Goal: Task Accomplishment & Management: Complete application form

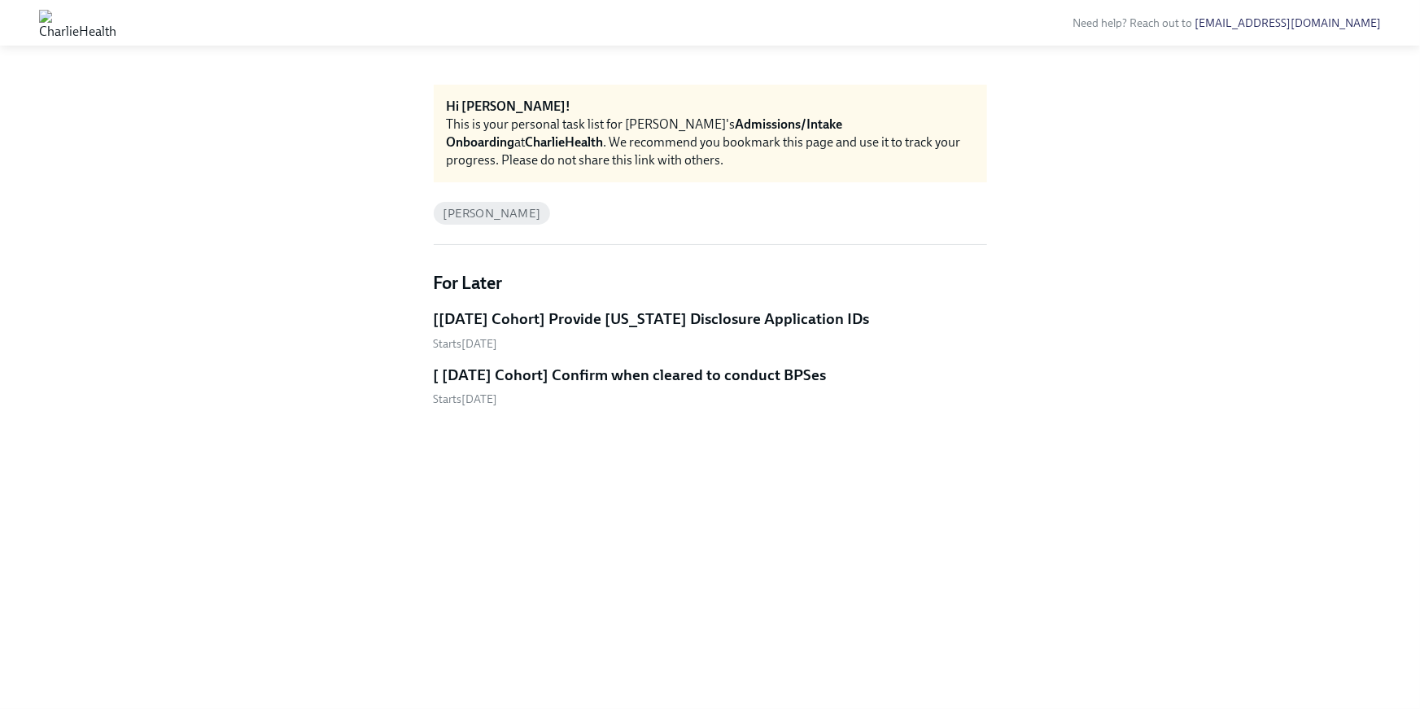
click at [641, 323] on h5 "[Sep 22nd Cohort] Provide Utah Disclosure Application IDs" at bounding box center [652, 318] width 436 height 21
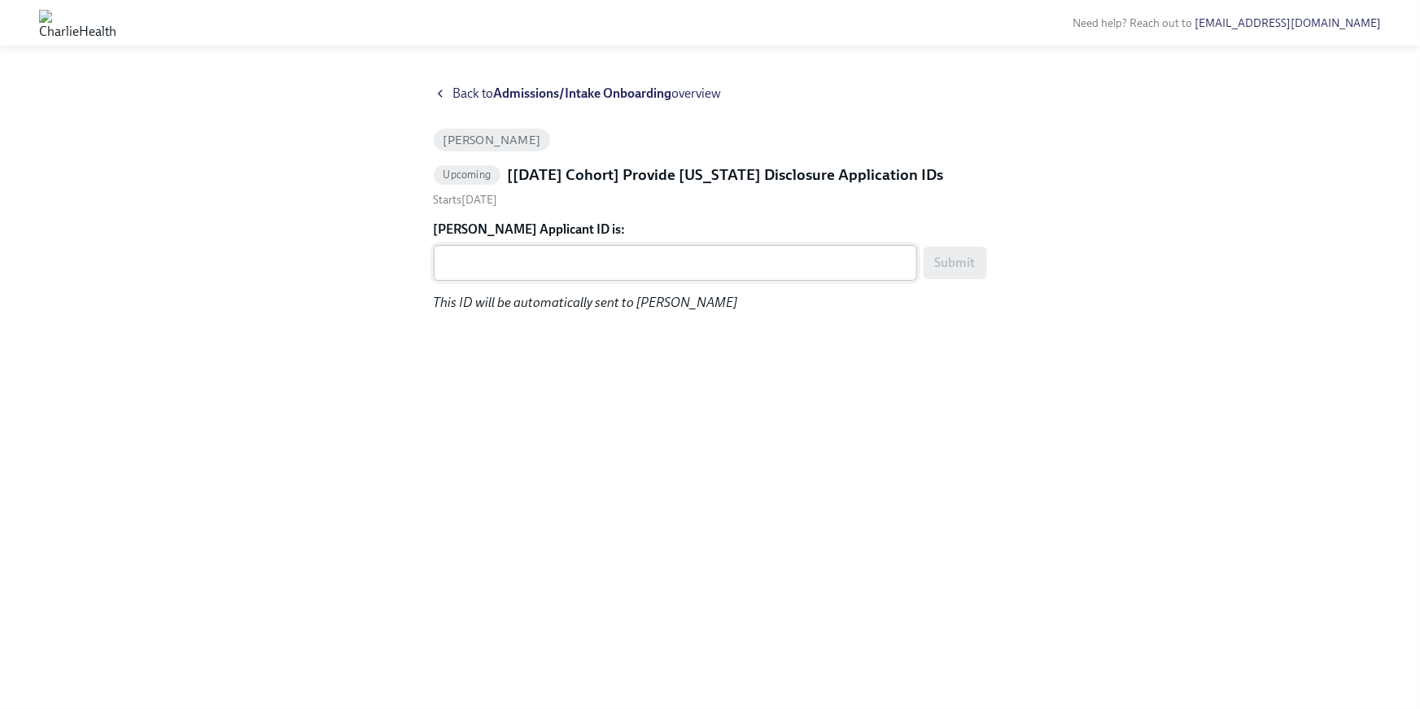
click at [497, 257] on textarea "Kylie Carlson's Applicant ID is:" at bounding box center [676, 263] width 464 height 20
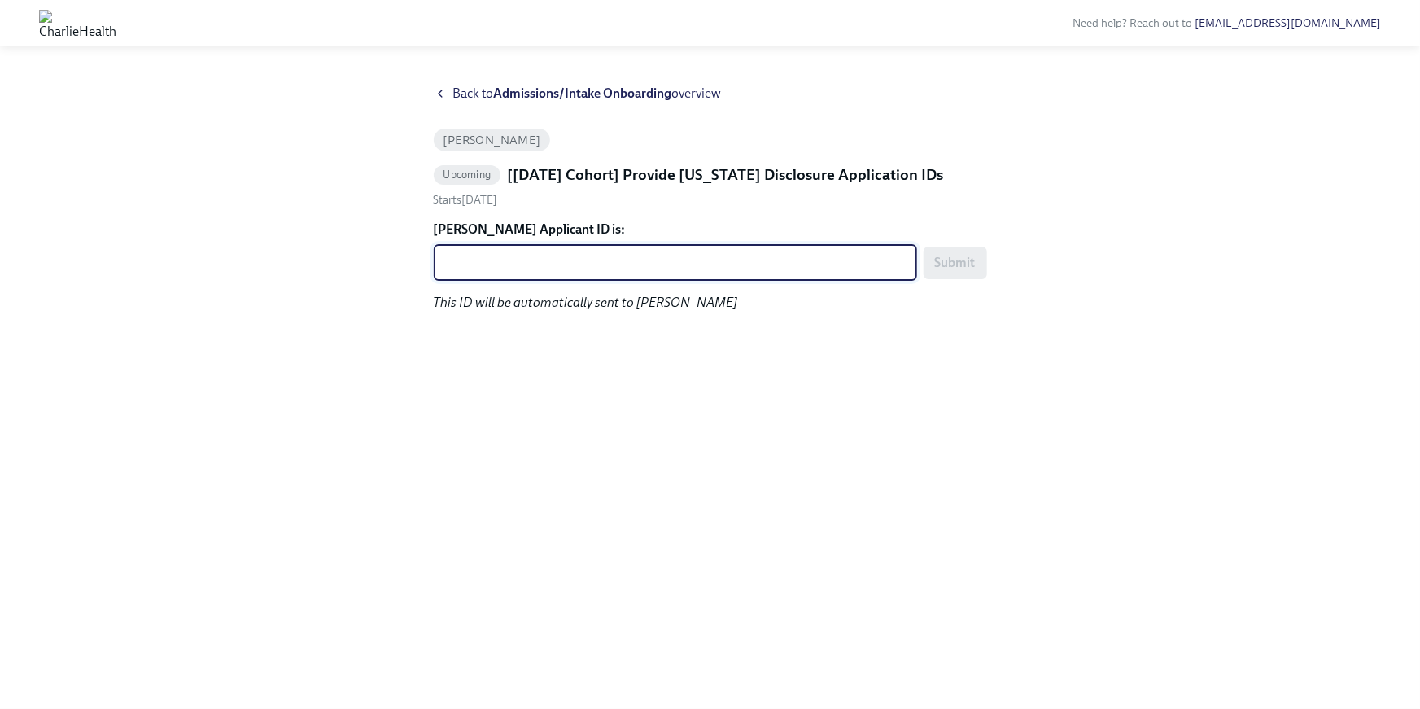
paste textarea "1252246"
type textarea "1252246"
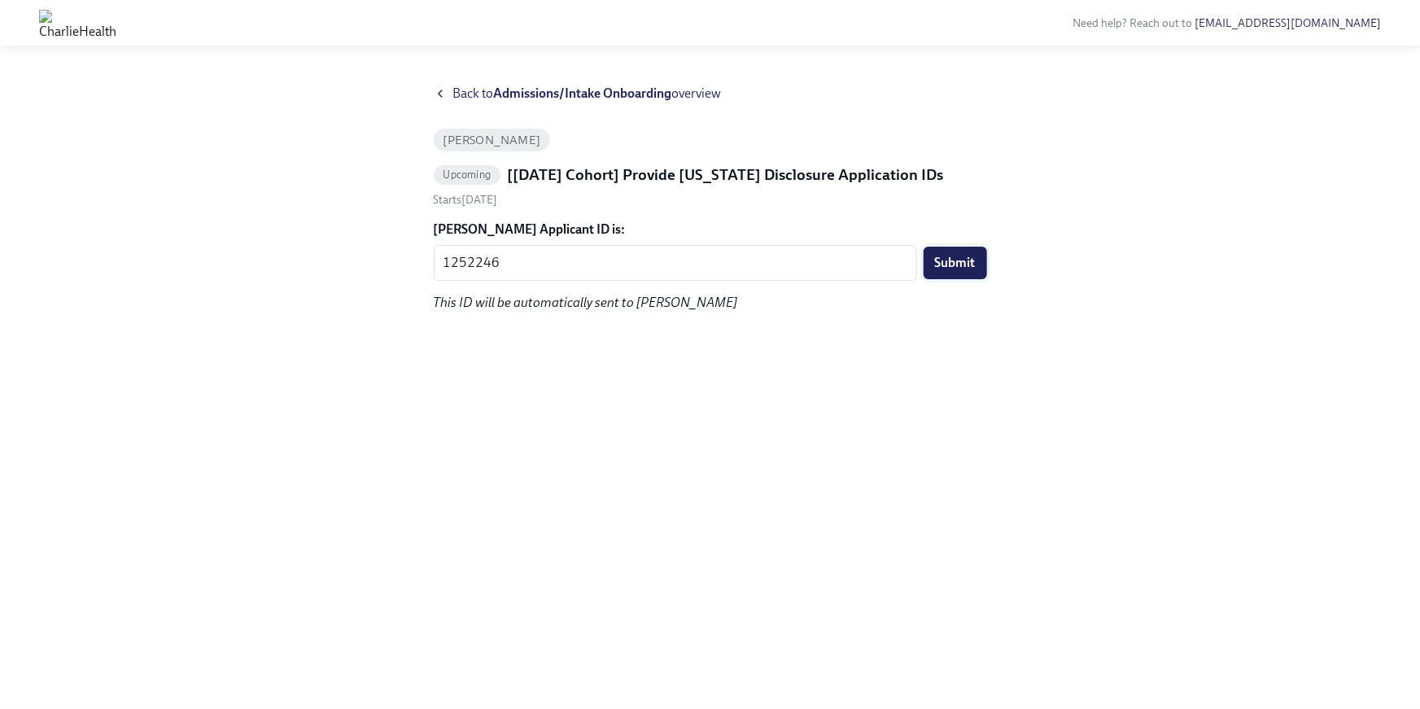
click at [943, 270] on button "Submit" at bounding box center [955, 263] width 63 height 33
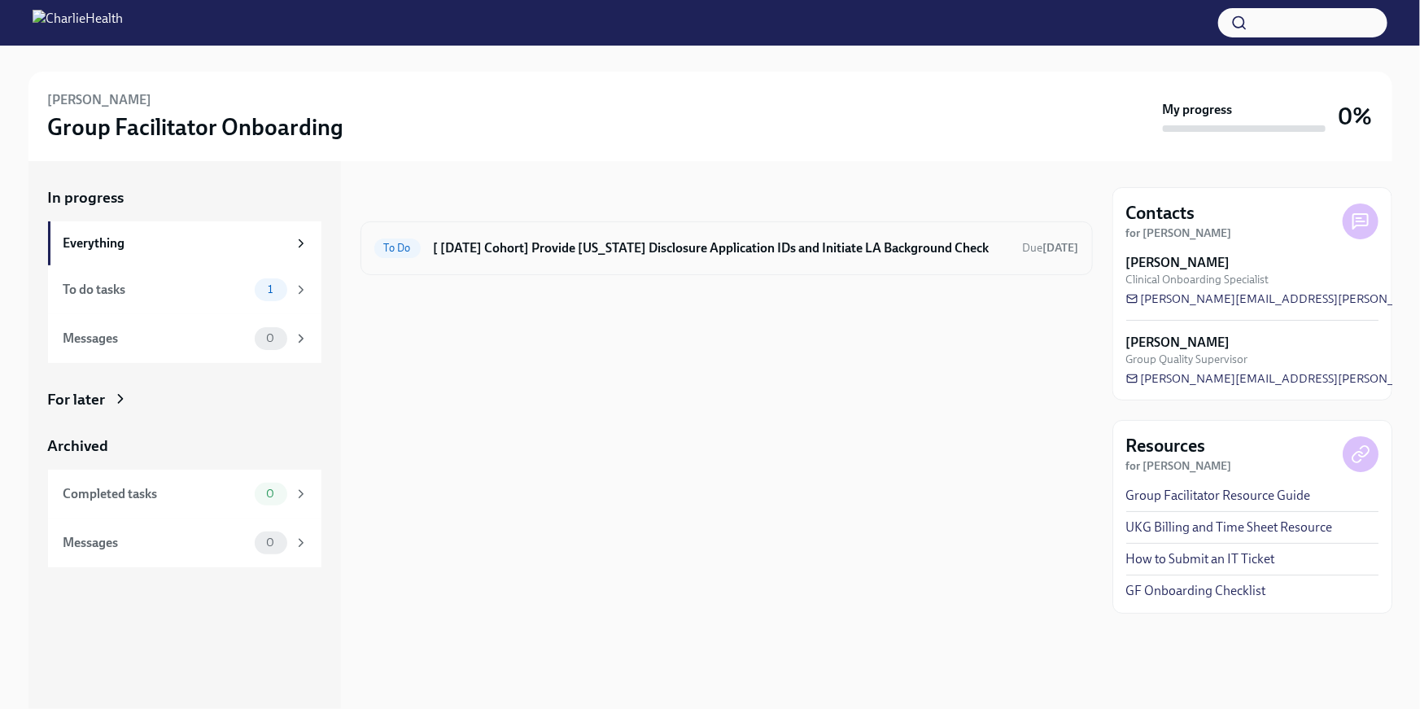
click at [756, 257] on div "To Do [ Sep 22nd Cohort] Provide Utah Disclosure Application IDs and Initiate L…" at bounding box center [726, 248] width 705 height 26
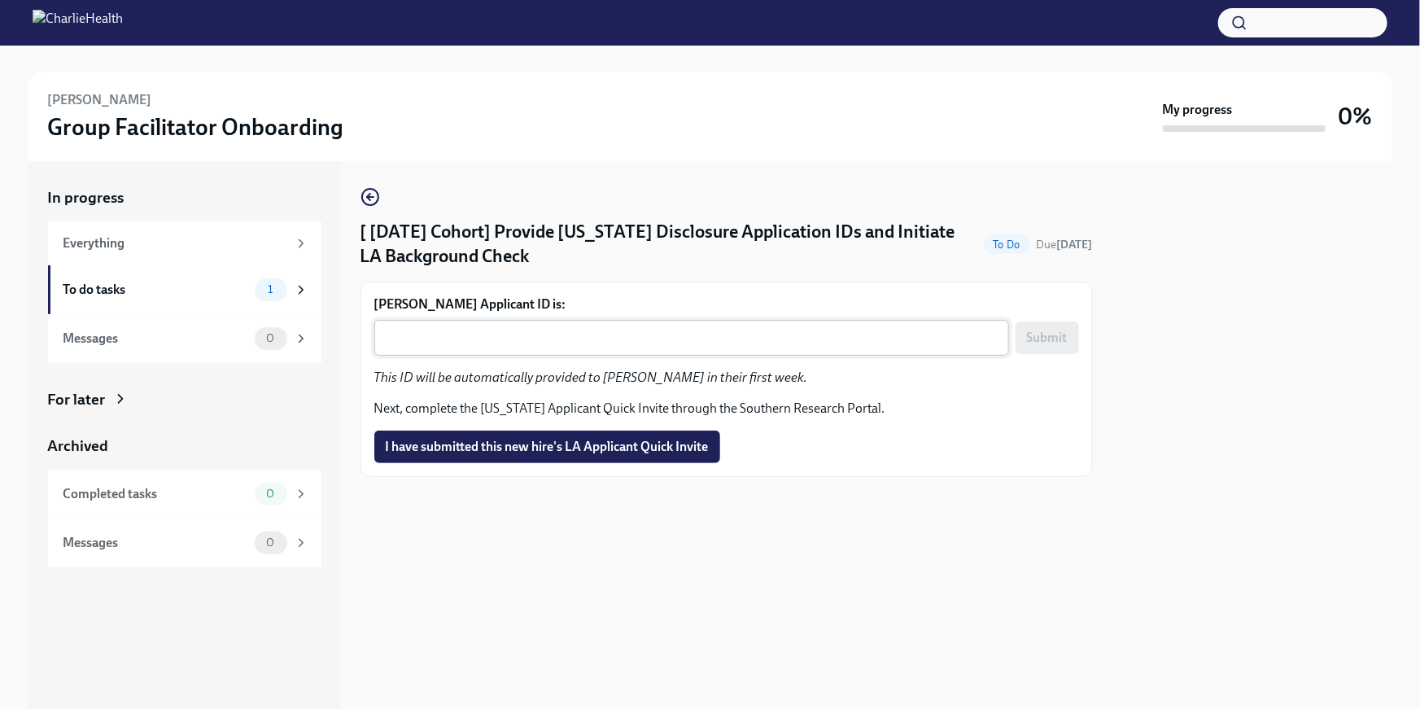
click at [624, 342] on textarea "Melissa Kelly's Applicant ID is:" at bounding box center [691, 338] width 615 height 20
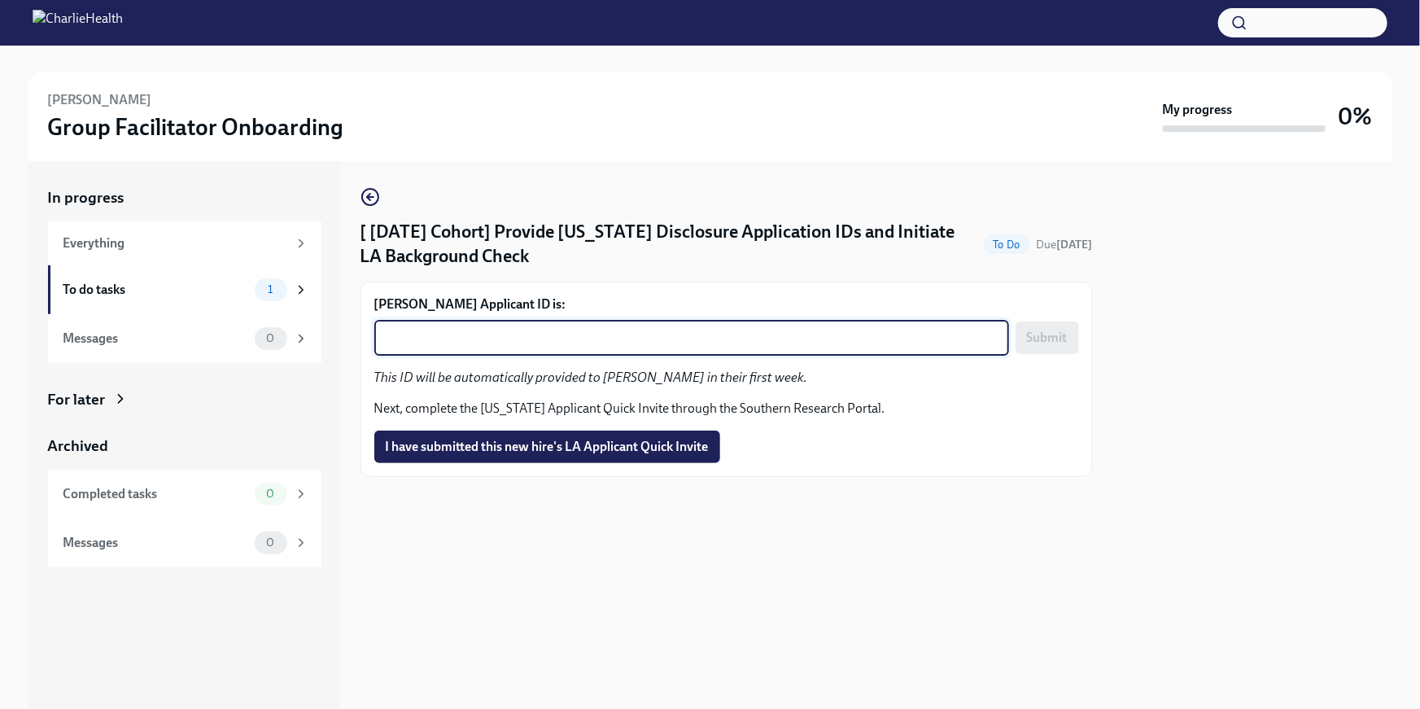
paste textarea "1252253"
type textarea "1252253"
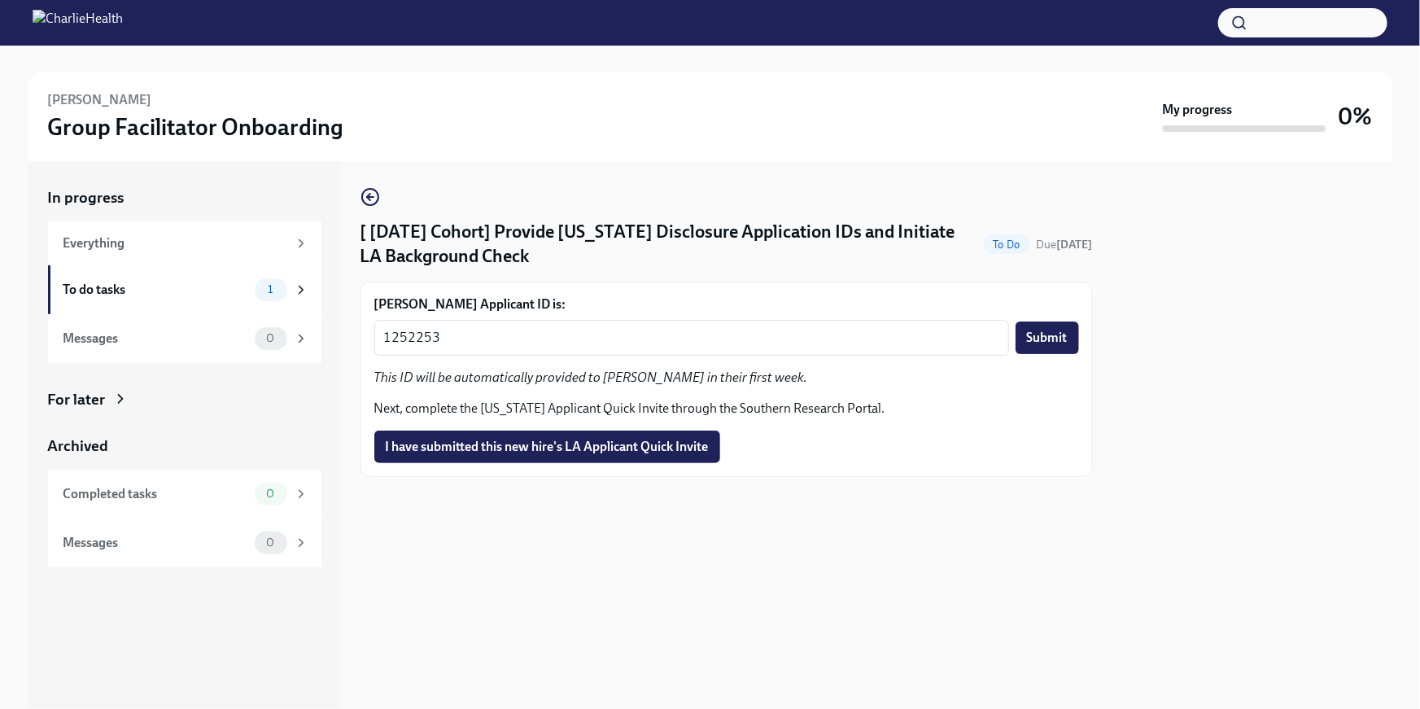
click at [1051, 343] on span "Submit" at bounding box center [1047, 338] width 41 height 16
click at [656, 453] on span "I have submitted this new hire's LA Applicant Quick Invite" at bounding box center [547, 447] width 323 height 16
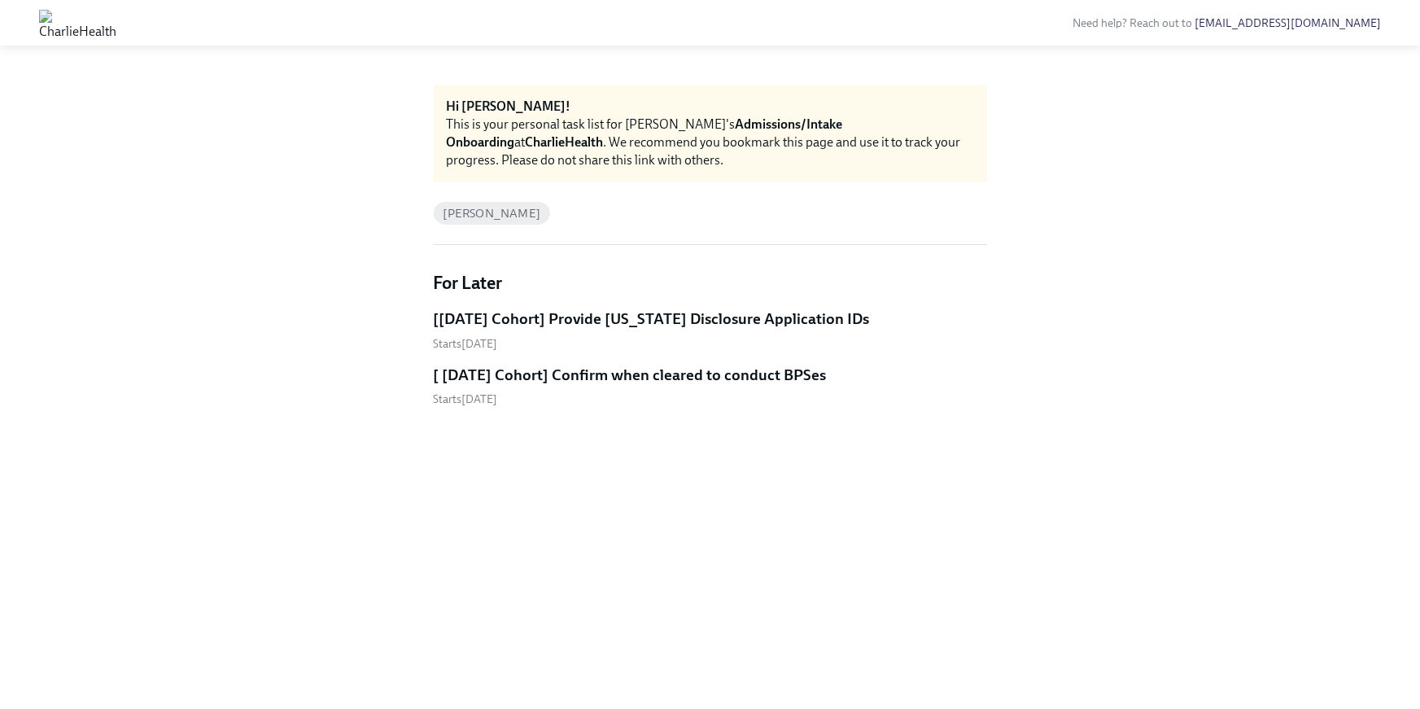
click at [689, 314] on h5 "[Sep 22nd Cohort] Provide Utah Disclosure Application IDs" at bounding box center [652, 318] width 436 height 21
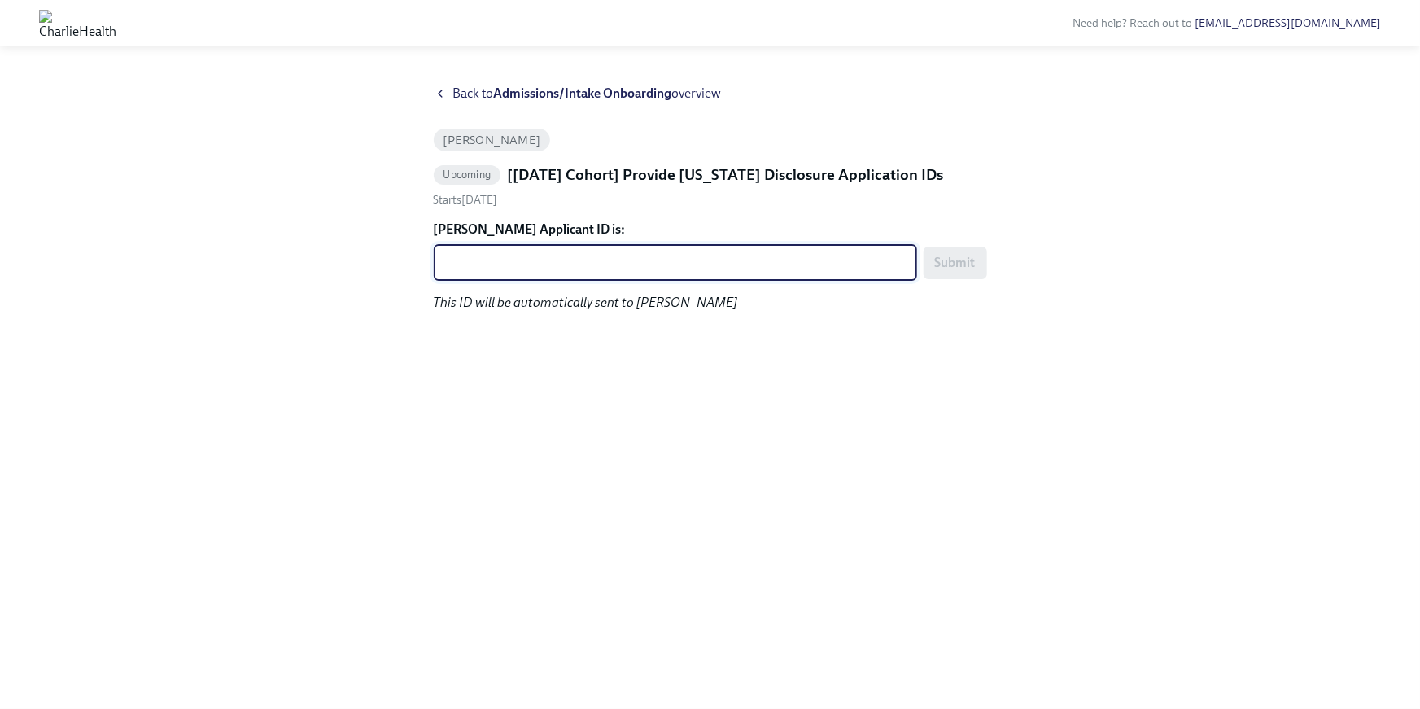
click at [634, 264] on textarea "Megan Lang's Applicant ID is:" at bounding box center [676, 263] width 464 height 20
paste textarea "1252258"
type textarea "1252258"
click at [968, 264] on span "Submit" at bounding box center [955, 263] width 41 height 16
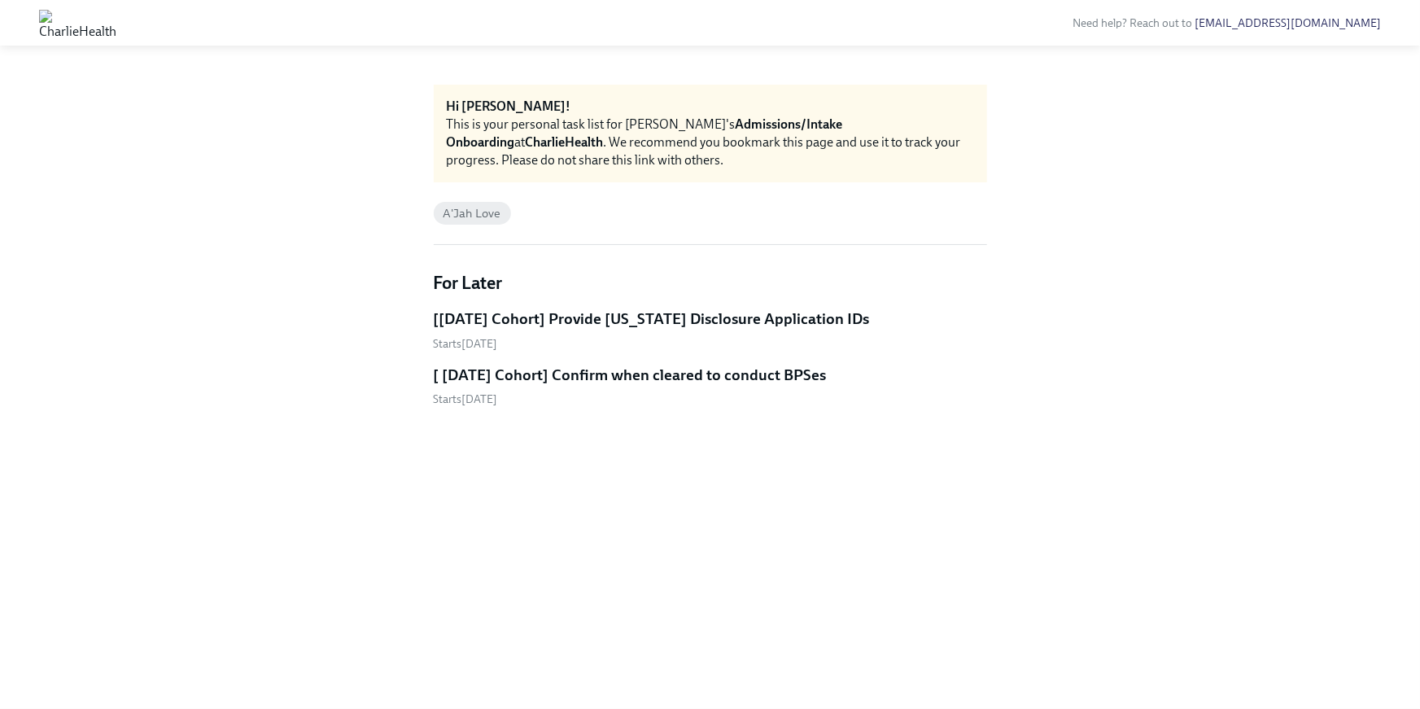
click at [776, 316] on h5 "[[DATE] Cohort] Provide [US_STATE] Disclosure Application IDs" at bounding box center [652, 318] width 436 height 21
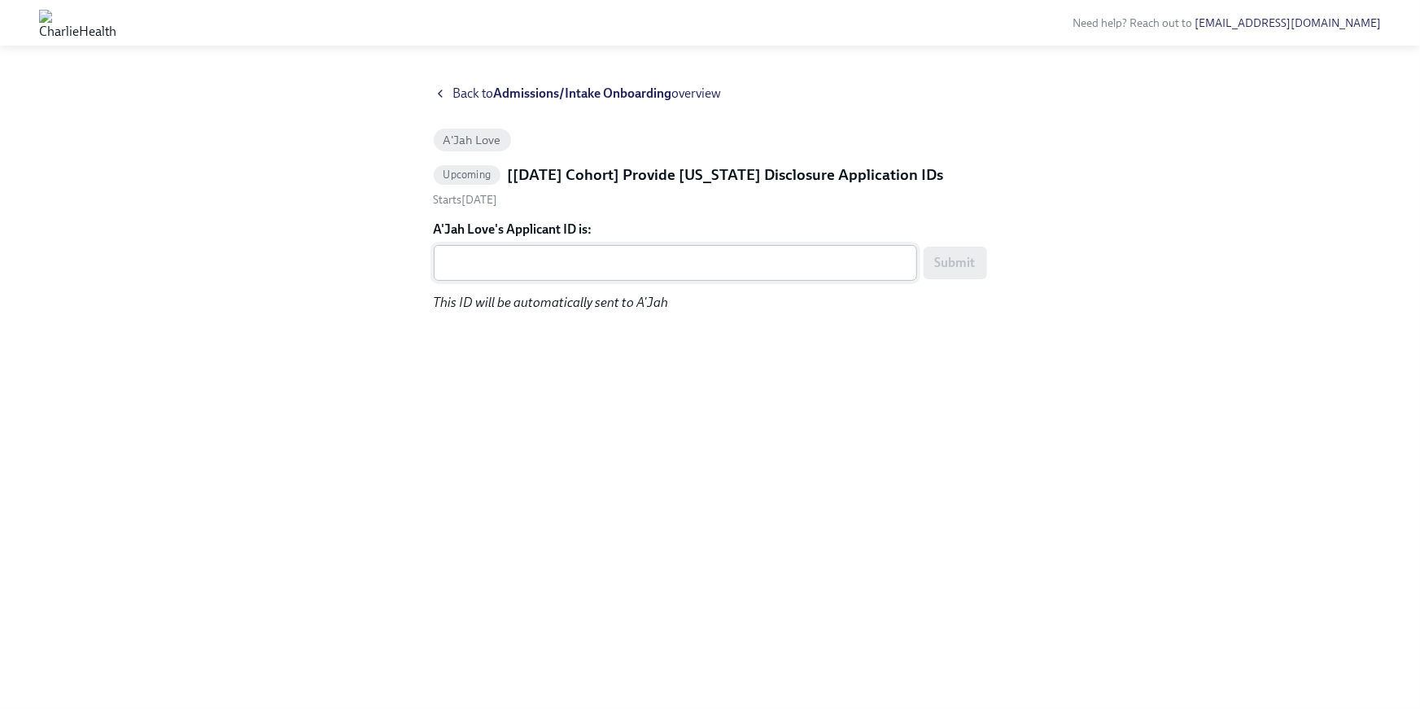
click at [603, 277] on div "x ​" at bounding box center [675, 263] width 483 height 36
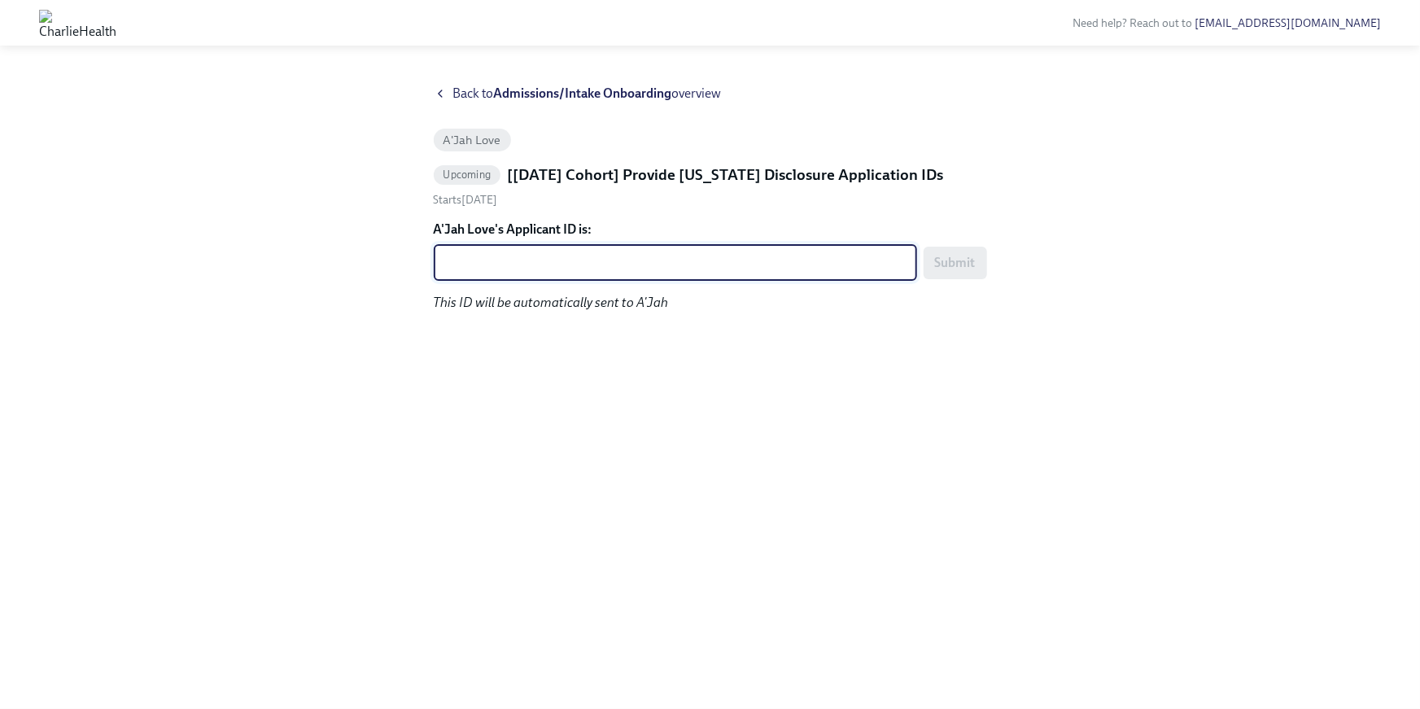
click at [523, 258] on textarea "A'Jah Love's Applicant ID is:" at bounding box center [676, 263] width 464 height 20
paste textarea "1252264"
type textarea "1252264"
click at [946, 269] on span "Submit" at bounding box center [955, 263] width 41 height 16
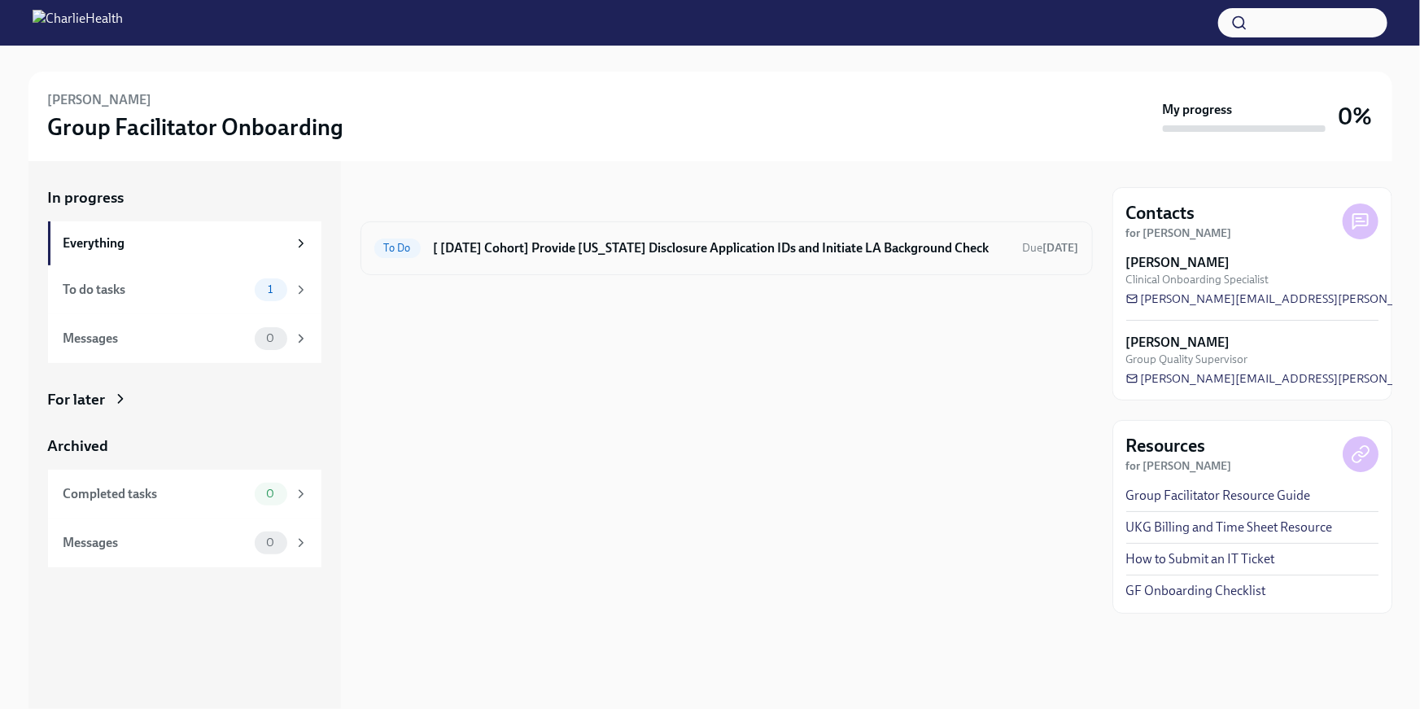
click at [754, 249] on h6 "[ Sep 22nd Cohort] Provide Utah Disclosure Application IDs and Initiate LA Back…" at bounding box center [722, 248] width 576 height 18
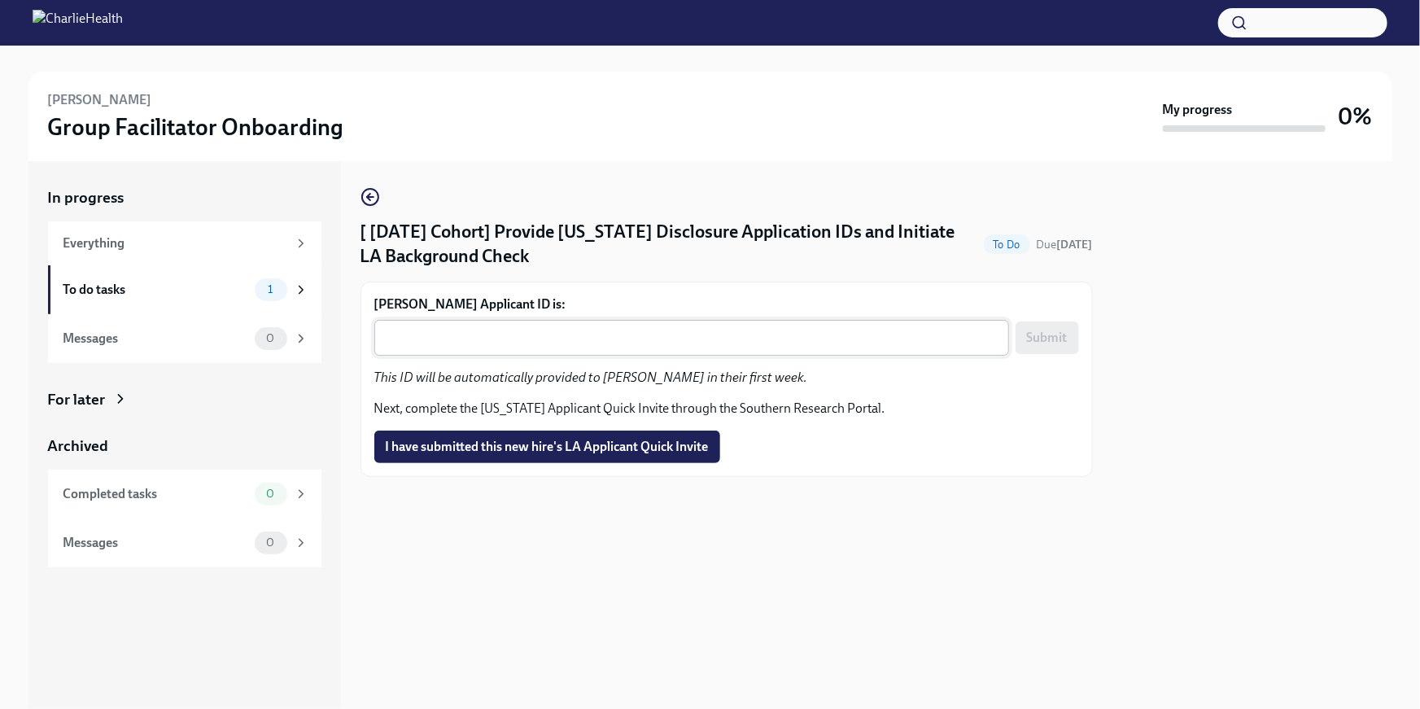
click at [680, 336] on textarea "Donna Jackson's Applicant ID is:" at bounding box center [691, 338] width 615 height 20
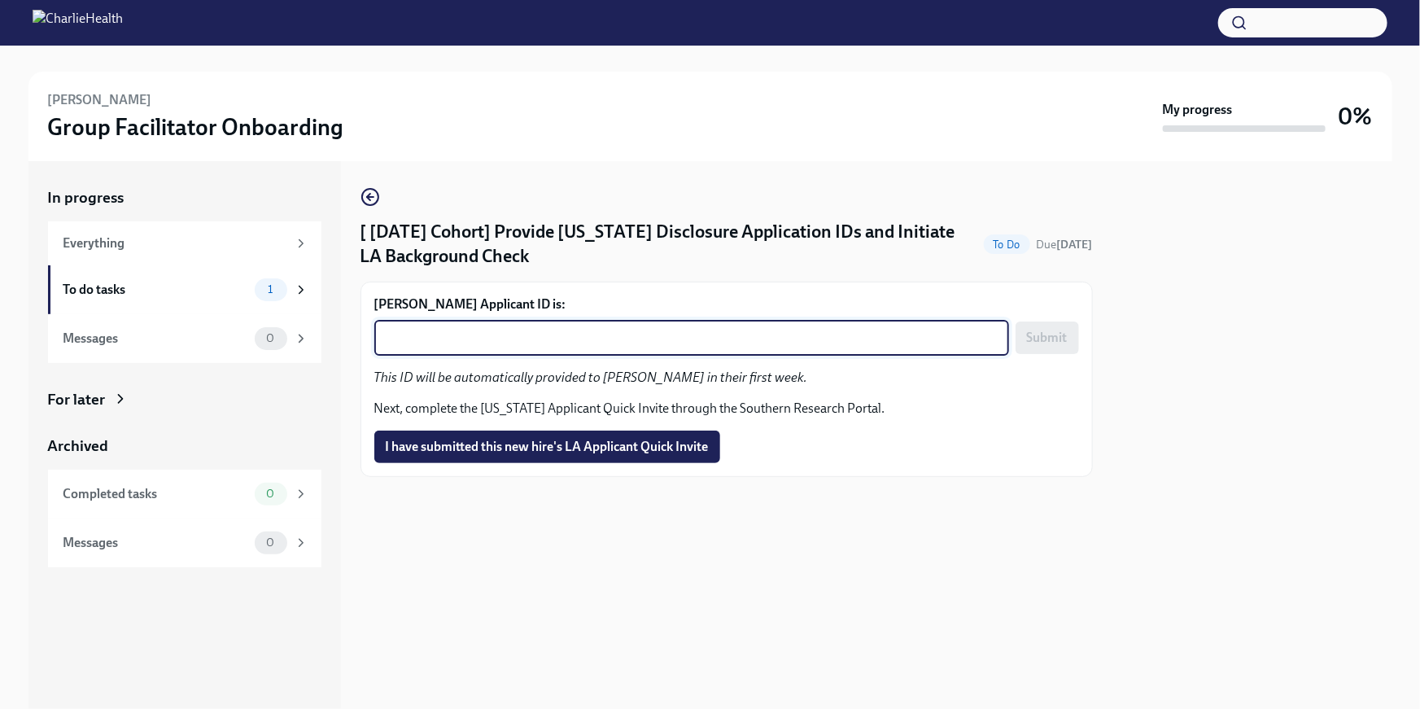
paste textarea "1252287"
type textarea "1252287"
click at [1060, 335] on span "Submit" at bounding box center [1047, 338] width 41 height 16
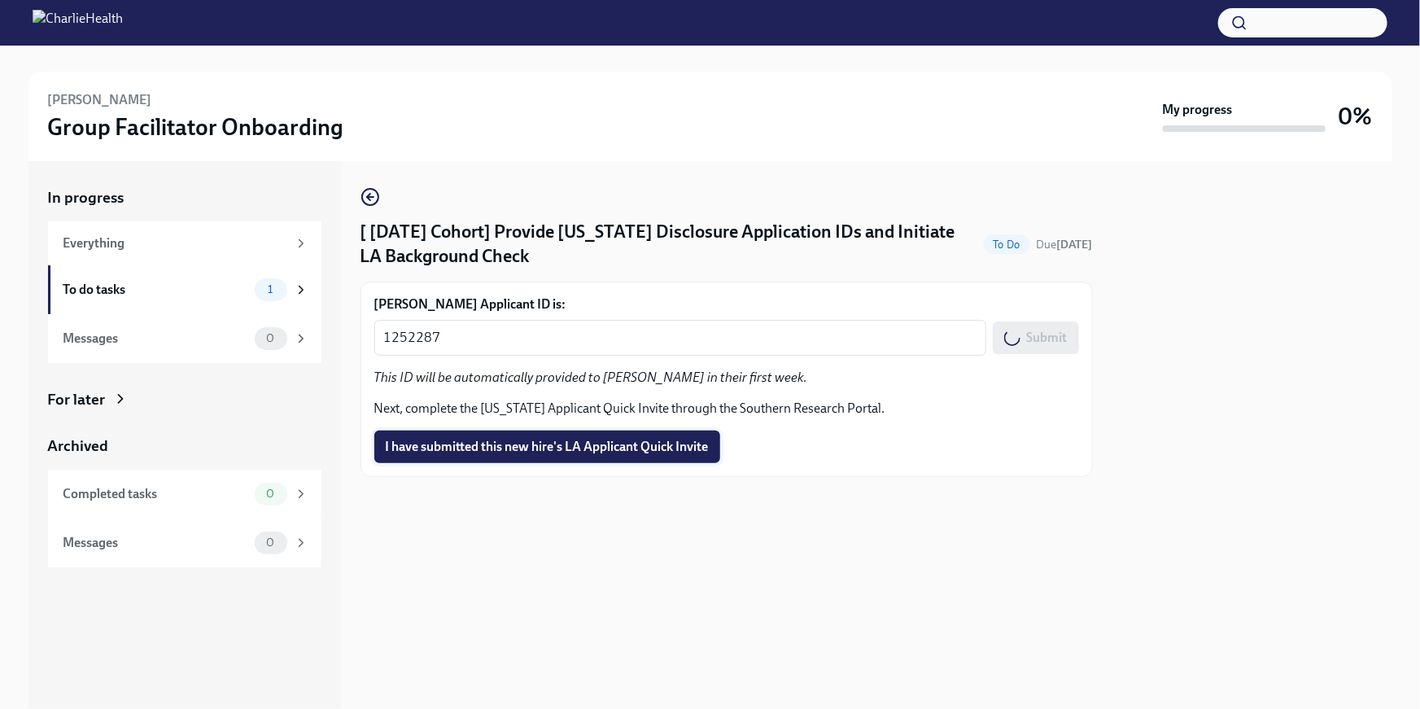
click at [645, 441] on span "I have submitted this new hire's LA Applicant Quick Invite" at bounding box center [547, 447] width 323 height 16
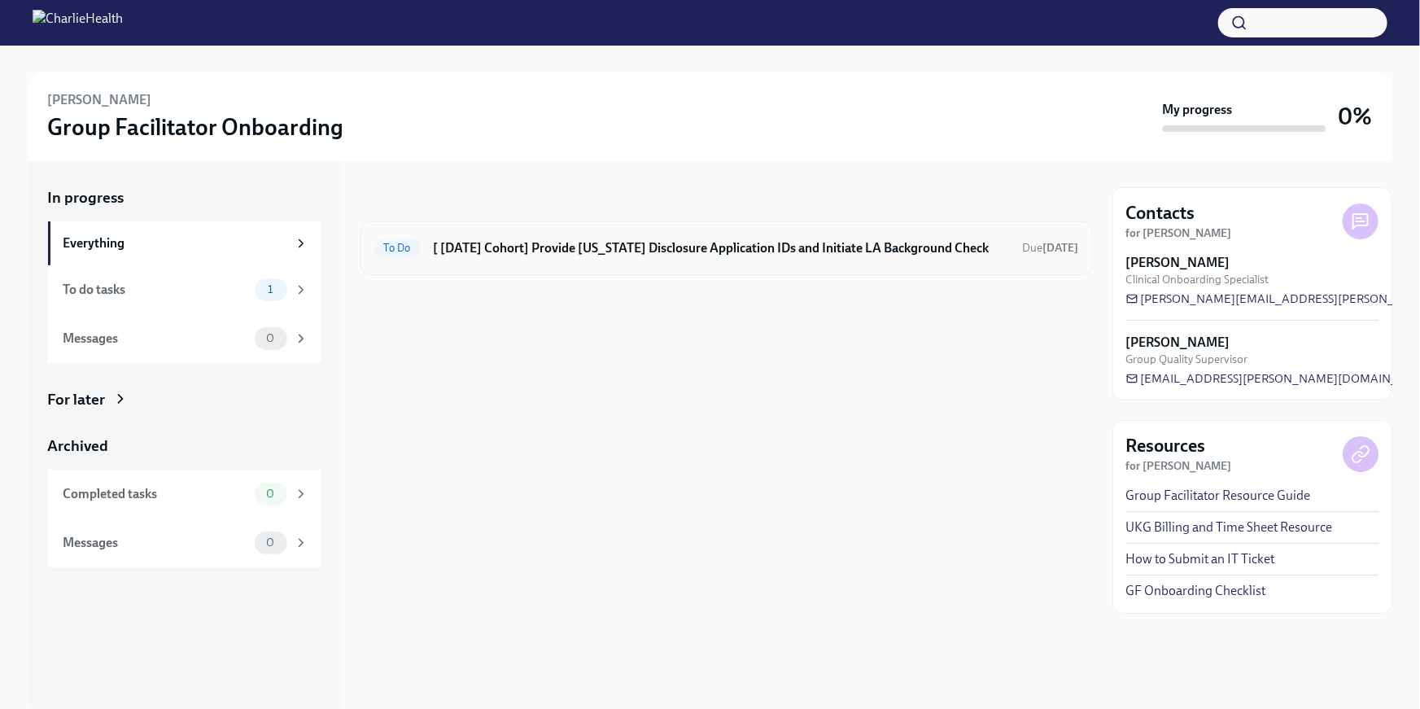
click at [620, 260] on div "To Do [ [DATE] Cohort] Provide [US_STATE] Disclosure Application IDs and Initia…" at bounding box center [727, 248] width 732 height 54
click at [610, 236] on div "To Do [ [DATE] Cohort] Provide [US_STATE] Disclosure Application IDs and Initia…" at bounding box center [726, 248] width 705 height 26
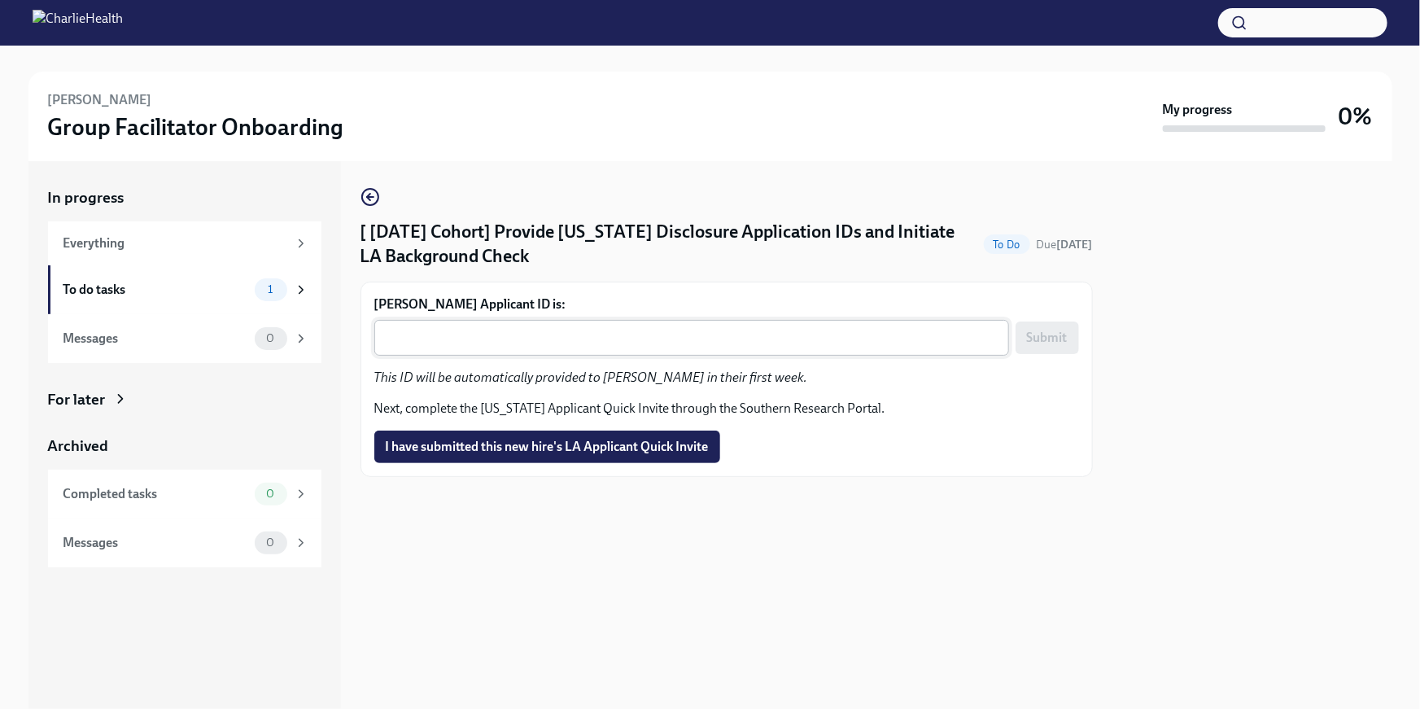
click at [509, 352] on div "x ​" at bounding box center [691, 338] width 635 height 36
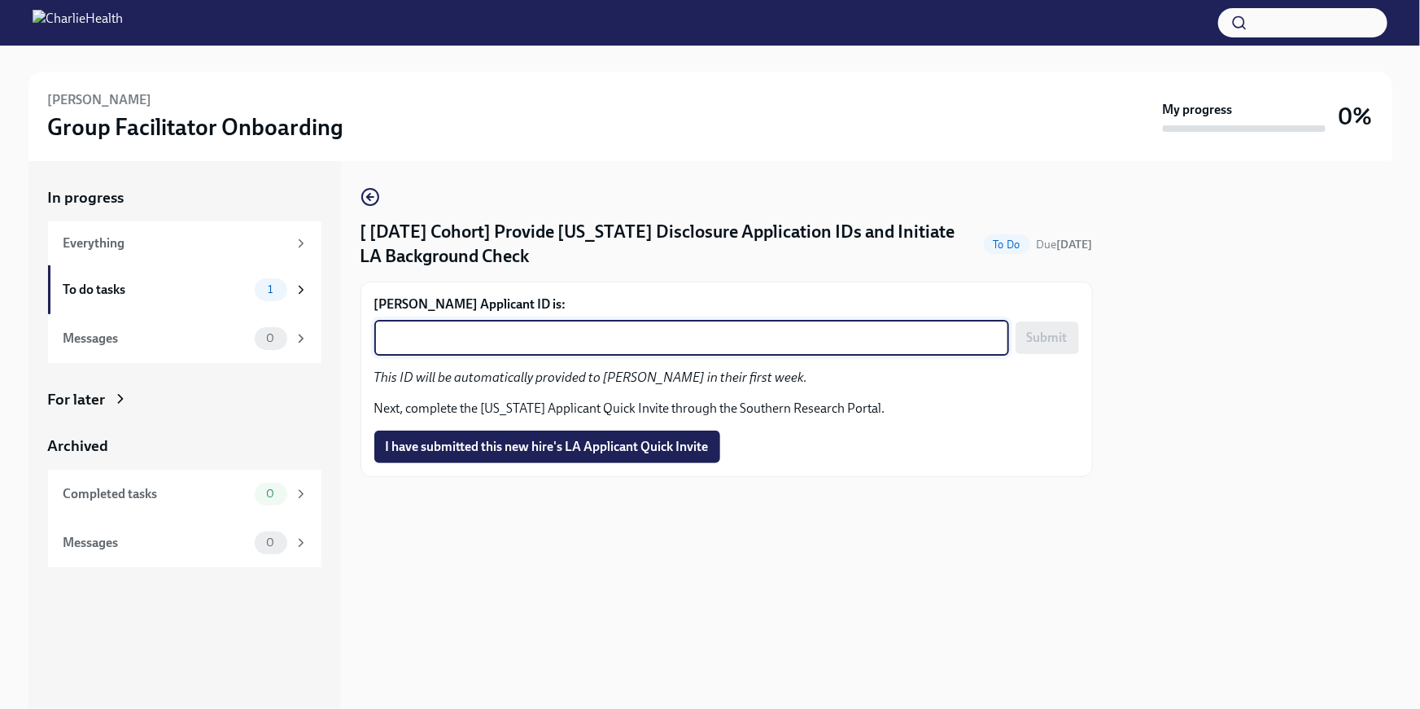
paste textarea "1252303"
type textarea "1252303"
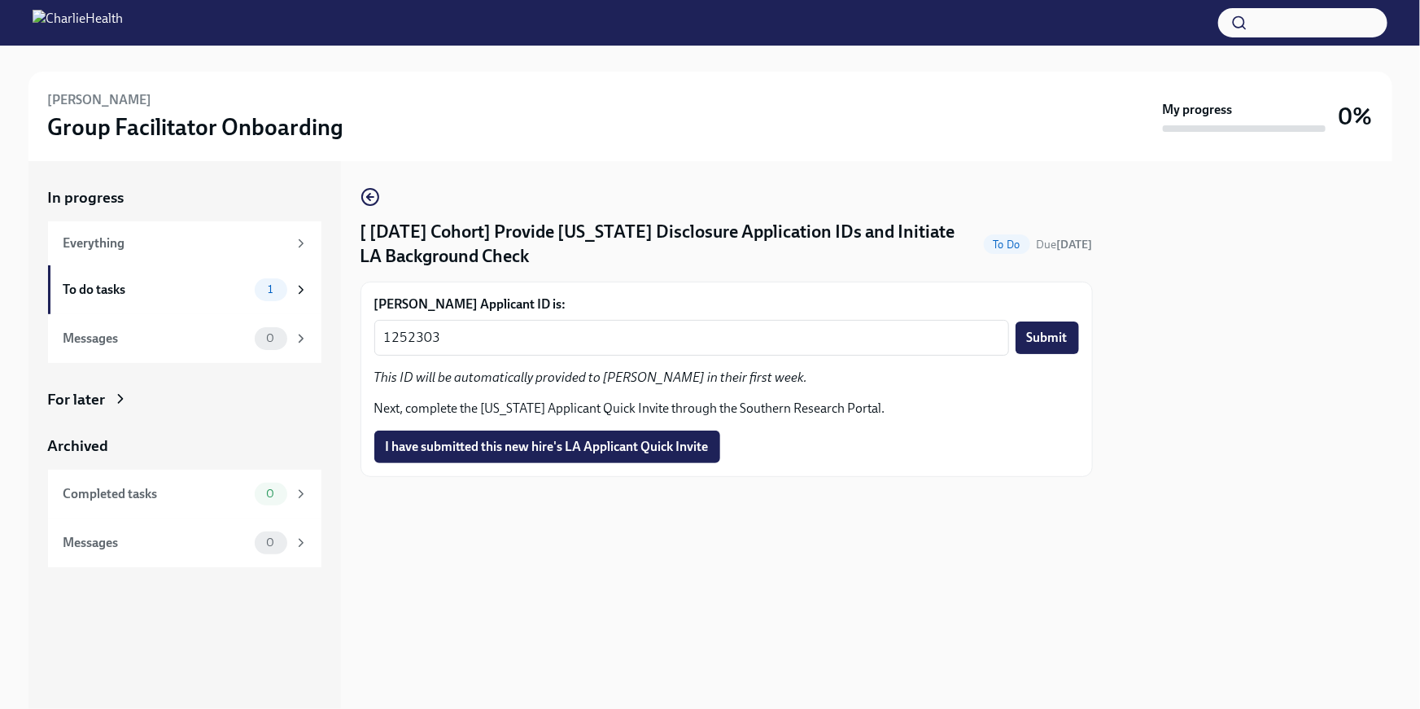
click at [1055, 338] on span "Submit" at bounding box center [1047, 338] width 41 height 16
click at [613, 453] on span "I have submitted this new hire's LA Applicant Quick Invite" at bounding box center [547, 447] width 323 height 16
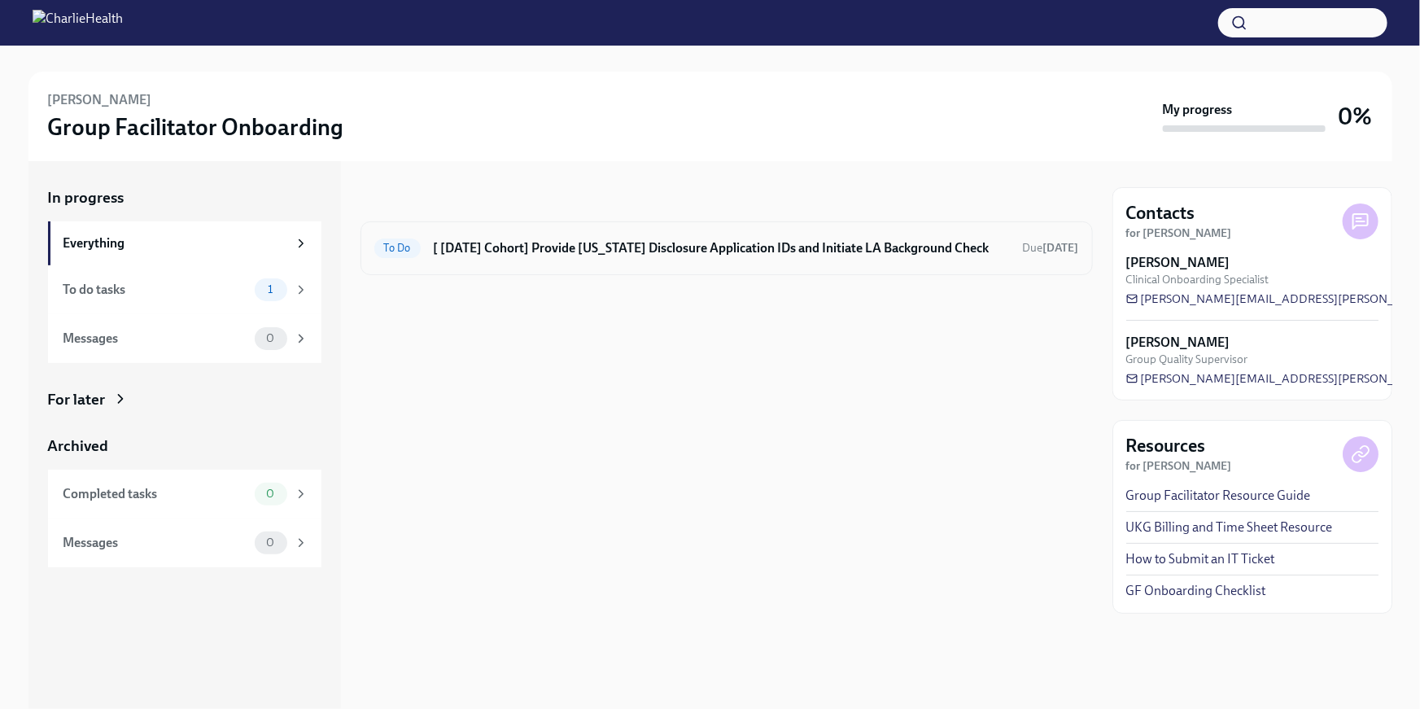
click at [601, 250] on h6 "[ Sep 22nd Cohort] Provide Utah Disclosure Application IDs and Initiate LA Back…" at bounding box center [722, 248] width 576 height 18
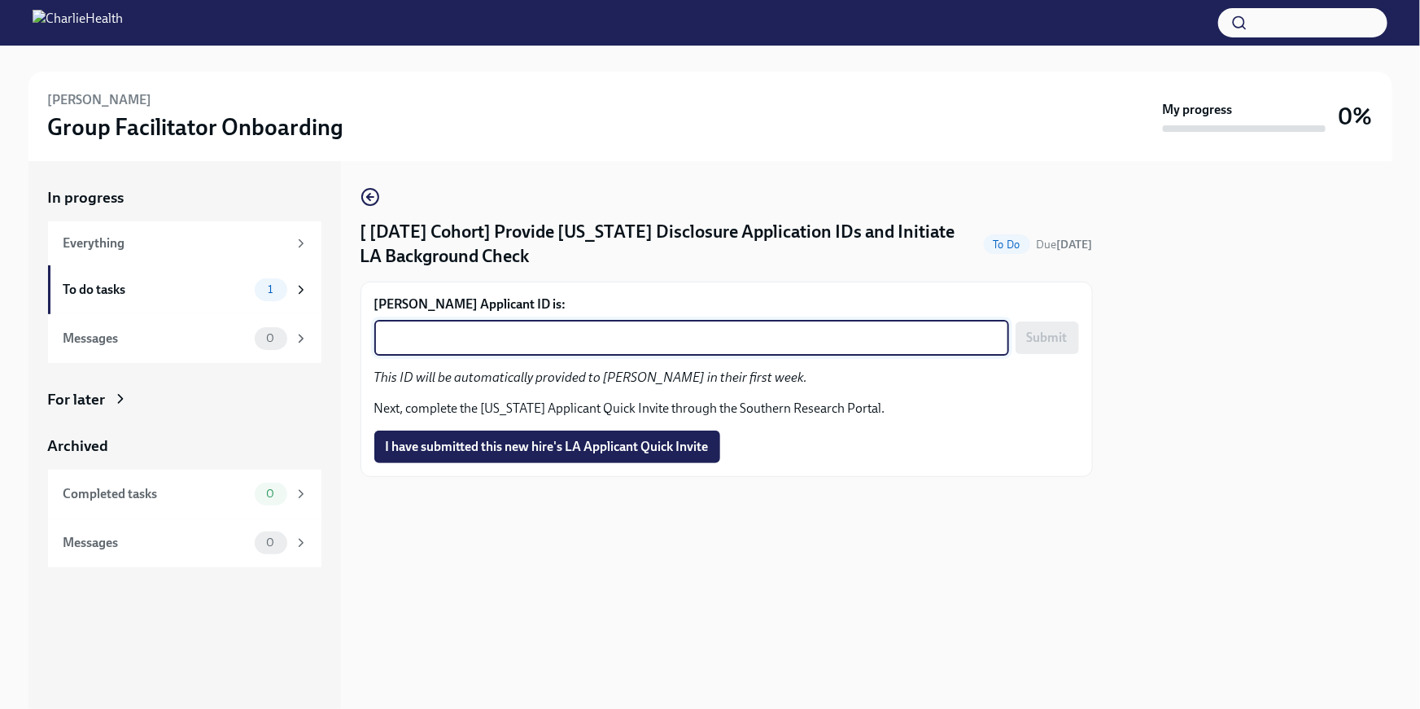
click at [579, 343] on textarea "Lizette Serrato's Applicant ID is:" at bounding box center [691, 338] width 615 height 20
paste textarea "1252326"
type textarea "1252326"
click at [1061, 343] on span "Submit" at bounding box center [1047, 338] width 41 height 16
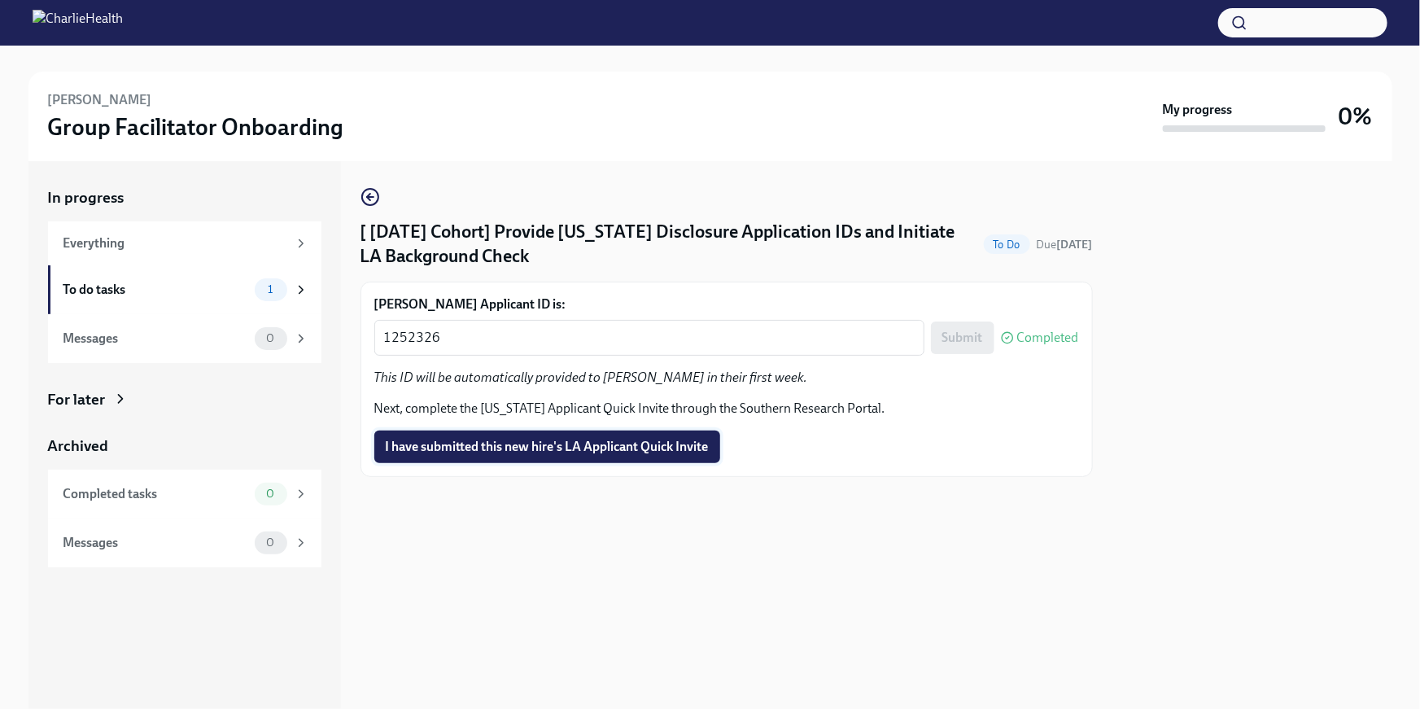
click at [577, 457] on button "I have submitted this new hire's LA Applicant Quick Invite" at bounding box center [547, 447] width 346 height 33
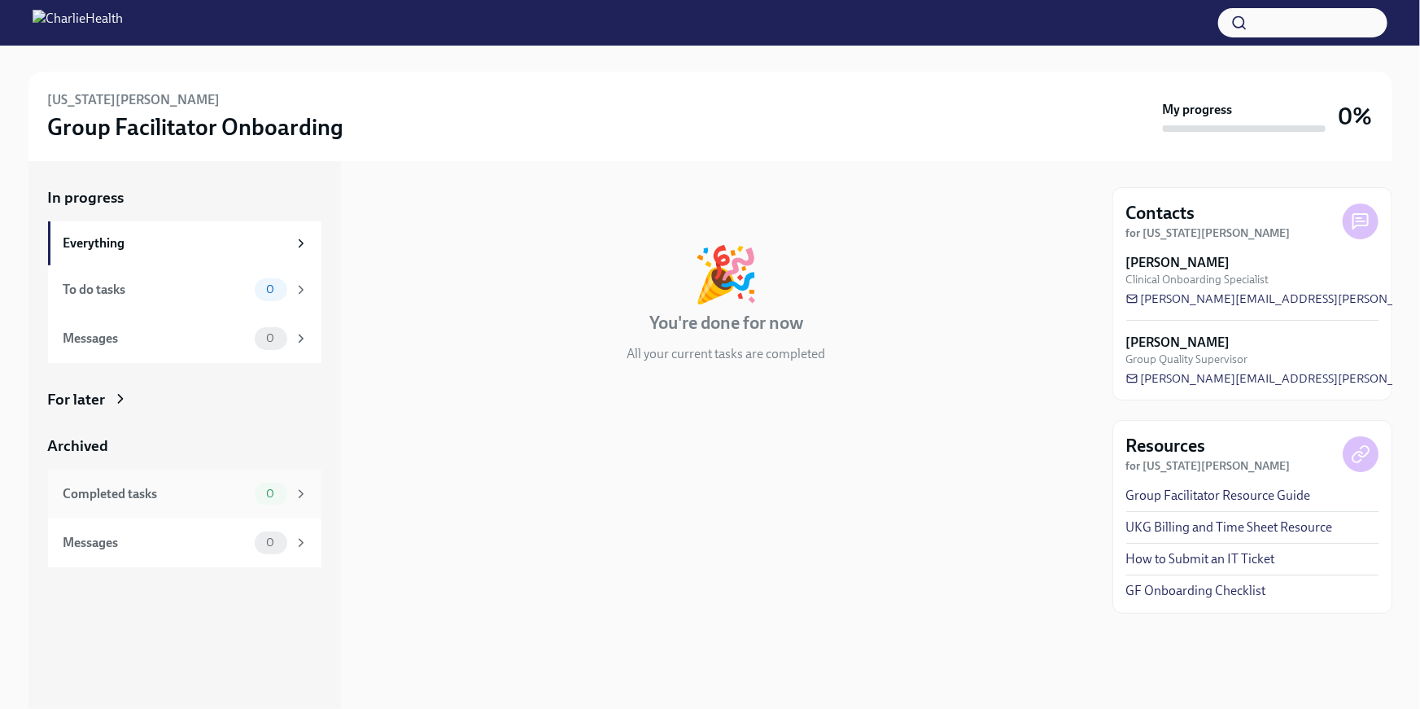
click at [135, 489] on div "Completed tasks" at bounding box center [155, 494] width 185 height 18
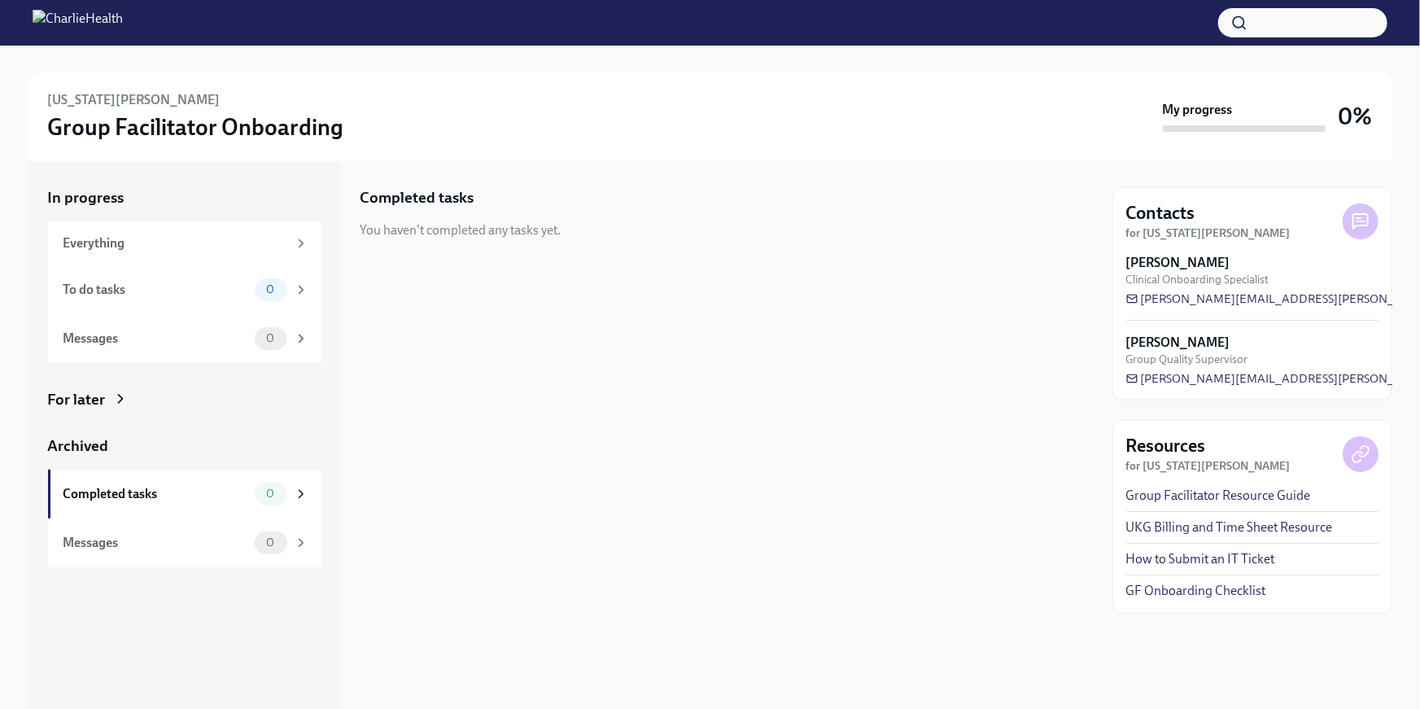
click at [138, 404] on div "For later" at bounding box center [184, 399] width 273 height 21
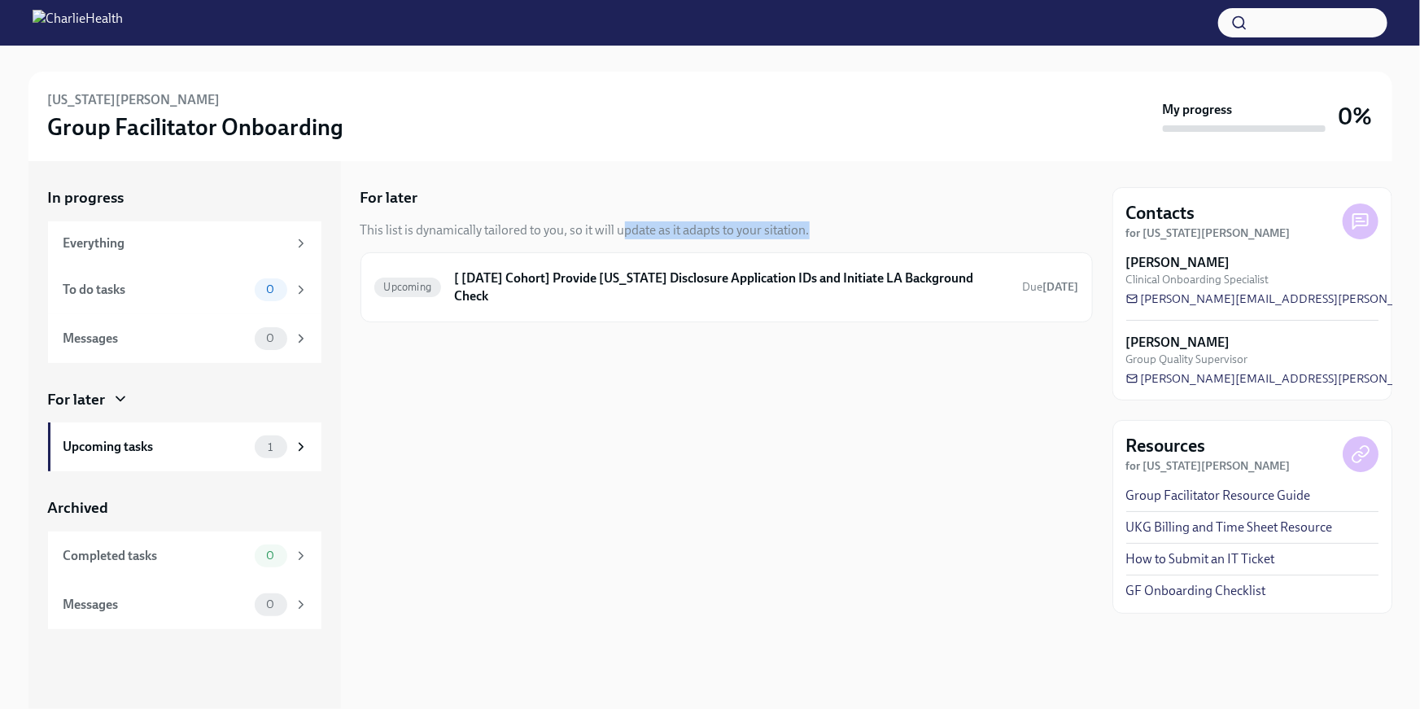
click at [621, 237] on div "For later This list is dynamically tailored to you, so it will update as it ada…" at bounding box center [727, 254] width 732 height 135
click at [618, 269] on div "Upcoming [ [DATE] Cohort] Provide [US_STATE] Disclosure Application IDs and Ini…" at bounding box center [726, 287] width 705 height 42
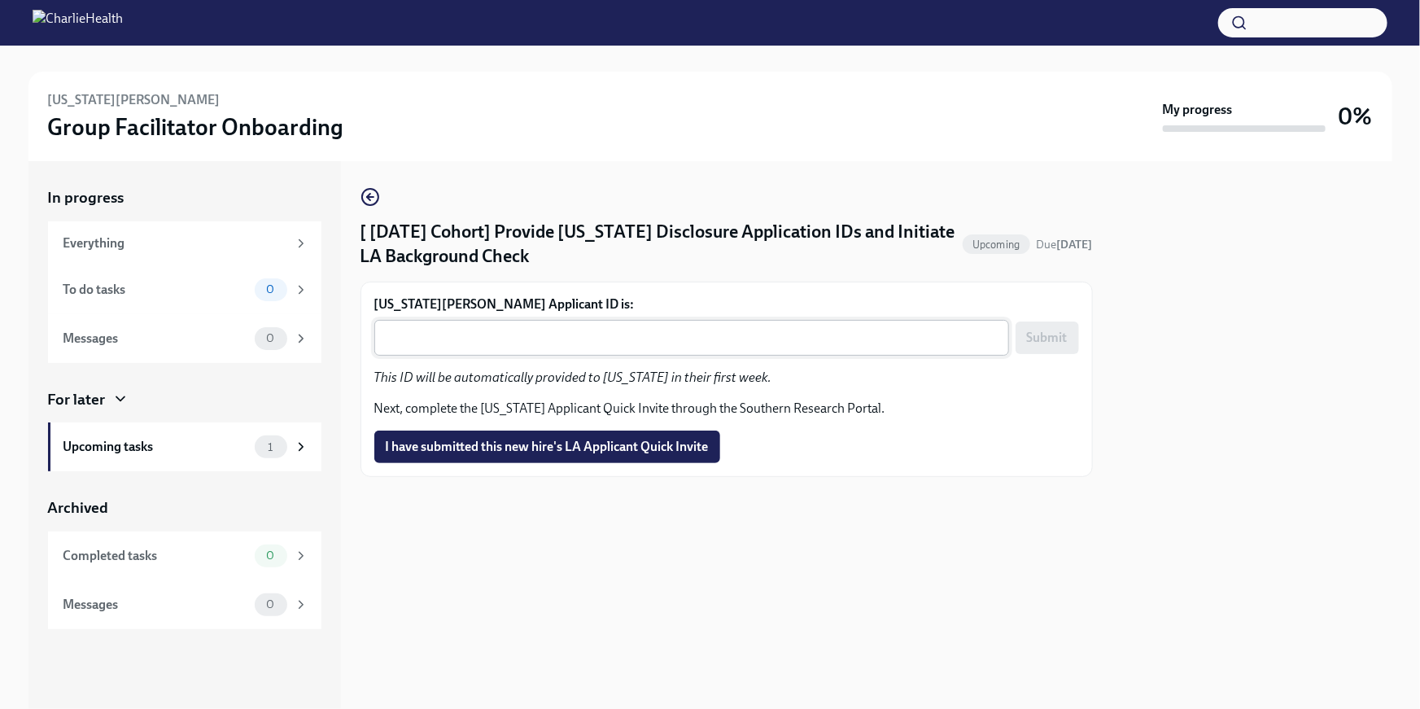
click at [598, 339] on textarea "[US_STATE][PERSON_NAME] Applicant ID is:" at bounding box center [691, 338] width 615 height 20
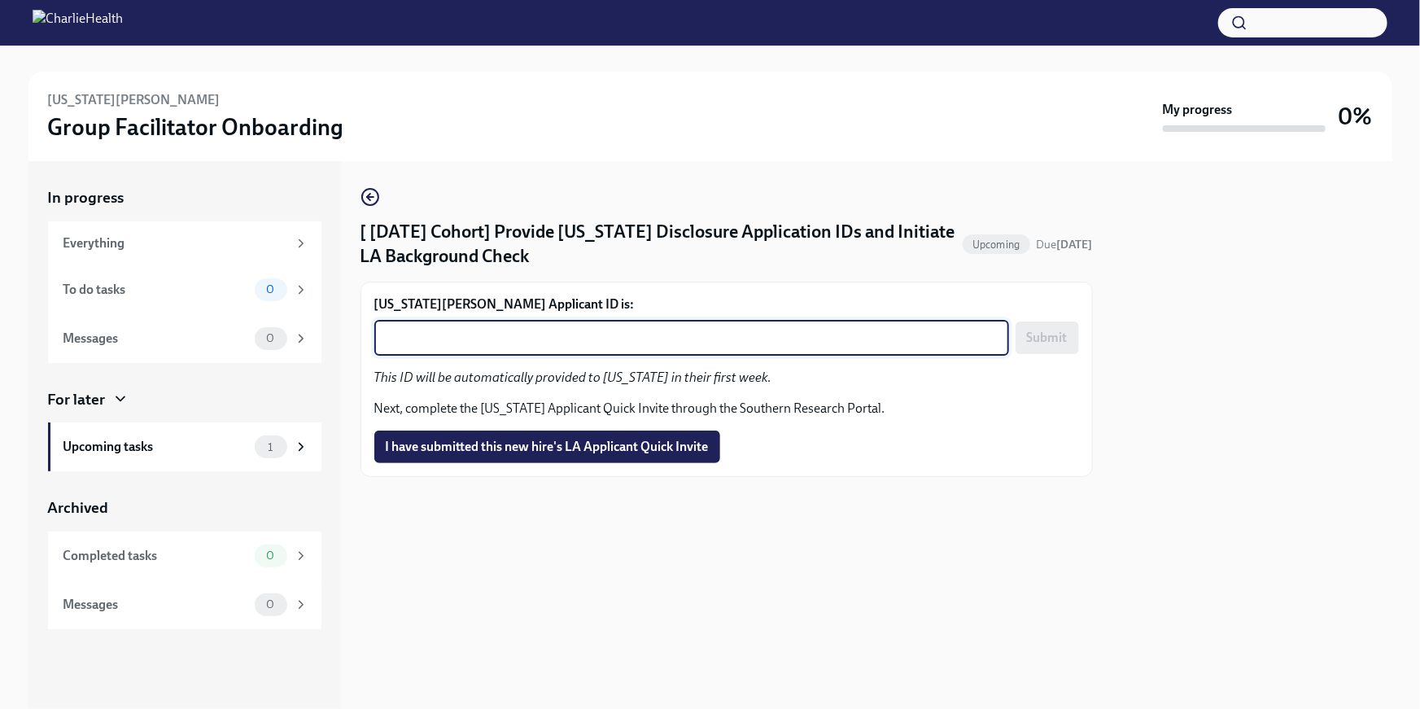
paste textarea "1252332"
type textarea "1252332"
click at [1053, 341] on span "Submit" at bounding box center [1047, 338] width 41 height 16
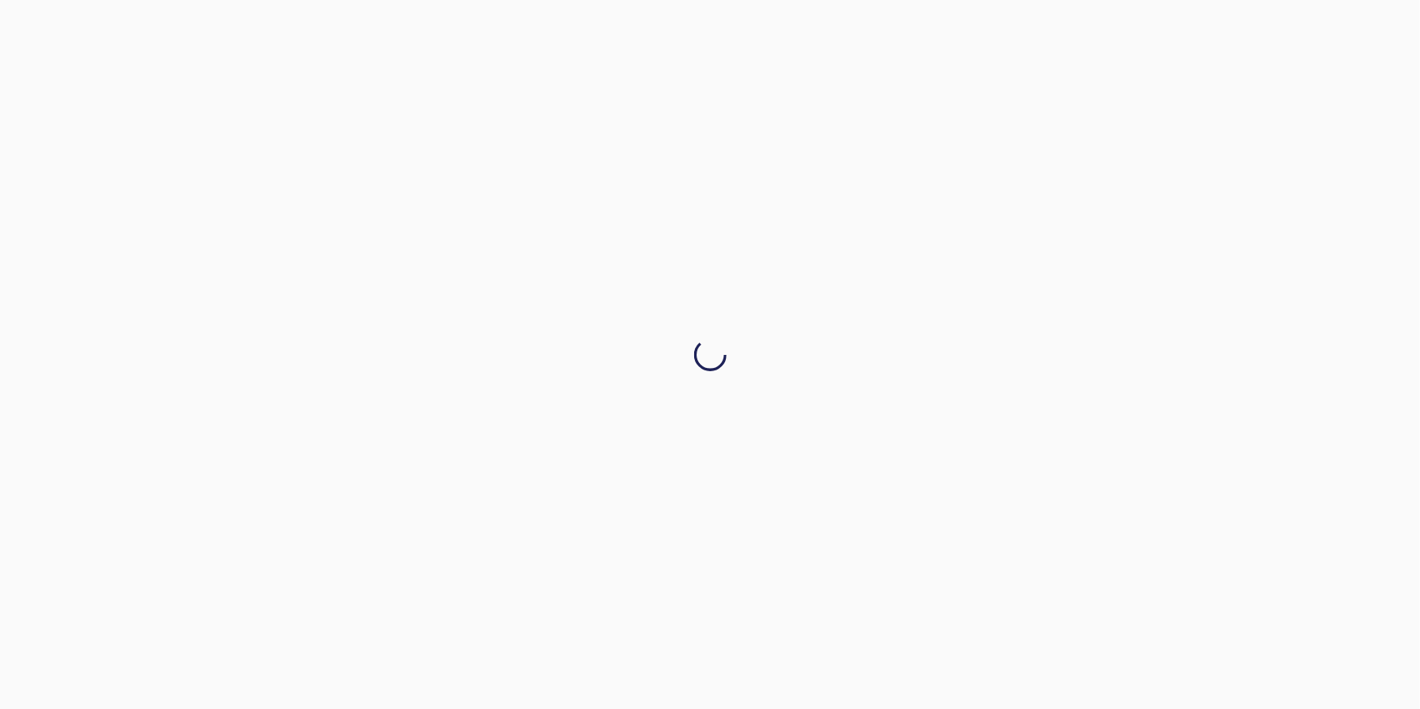
click at [665, 452] on div at bounding box center [710, 354] width 1420 height 709
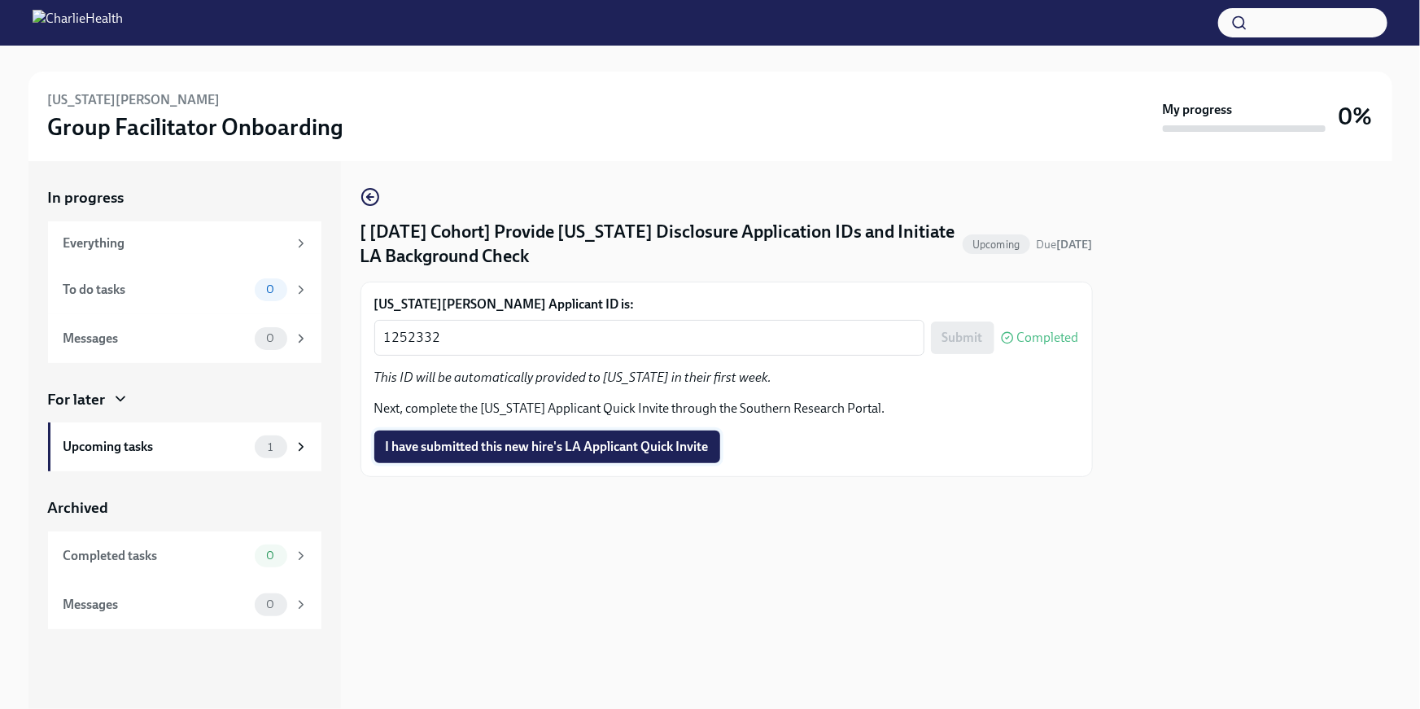
drag, startPoint x: 652, startPoint y: 425, endPoint x: 653, endPoint y: 439, distance: 13.9
click at [652, 425] on div "Virginia Williams's Applicant ID is: 1252332 x ​ Submit Completed This ID will …" at bounding box center [726, 379] width 705 height 168
click at [663, 448] on span "I have submitted this new hire's LA Applicant Quick Invite" at bounding box center [547, 447] width 323 height 16
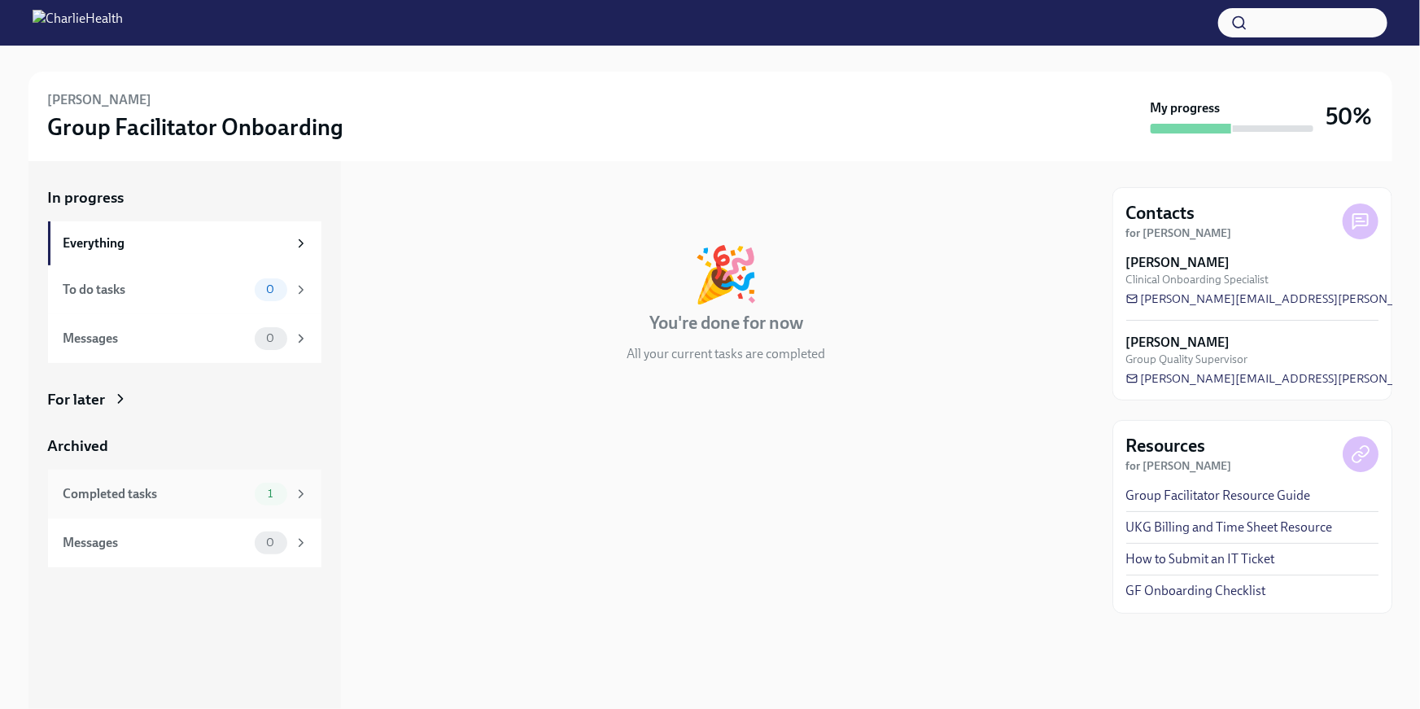
click at [275, 500] on div "1" at bounding box center [271, 494] width 33 height 23
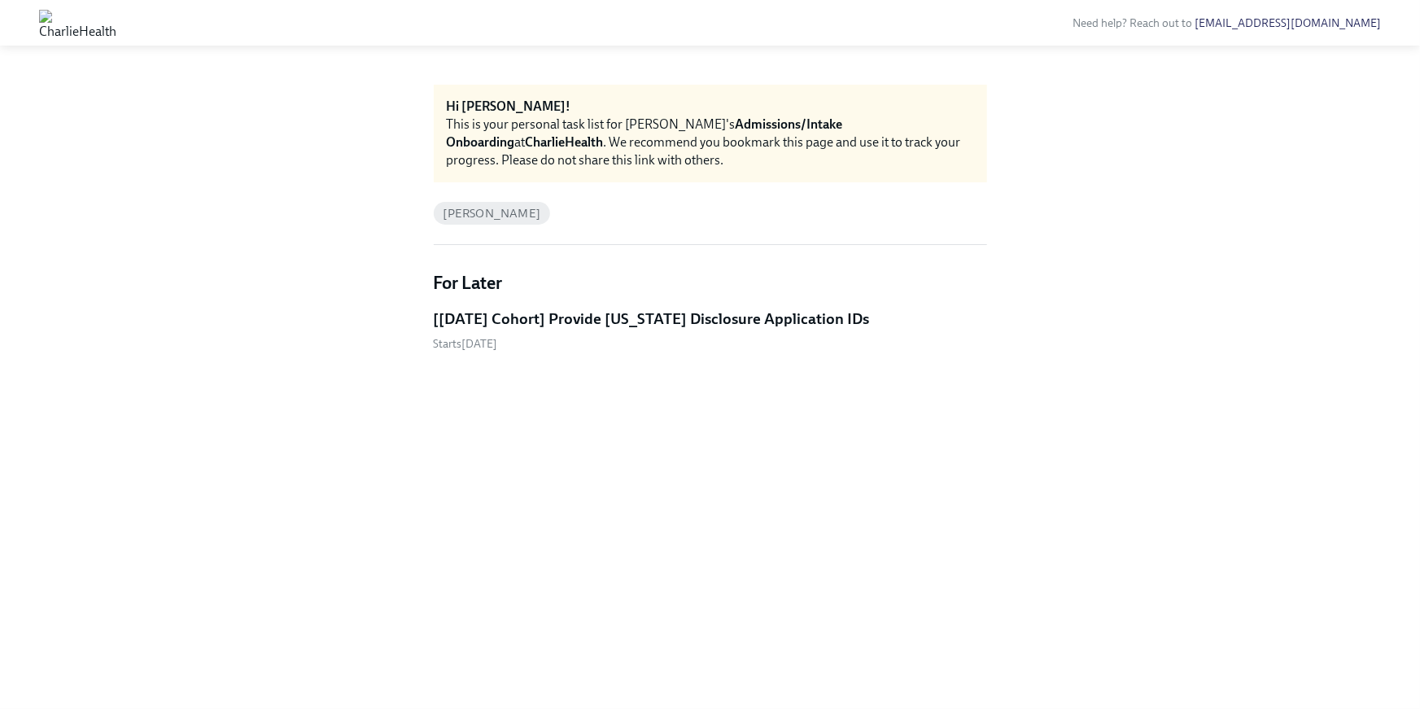
click at [525, 320] on h5 "[Sep 22nd Cohort] Provide Utah Disclosure Application IDs" at bounding box center [652, 318] width 436 height 21
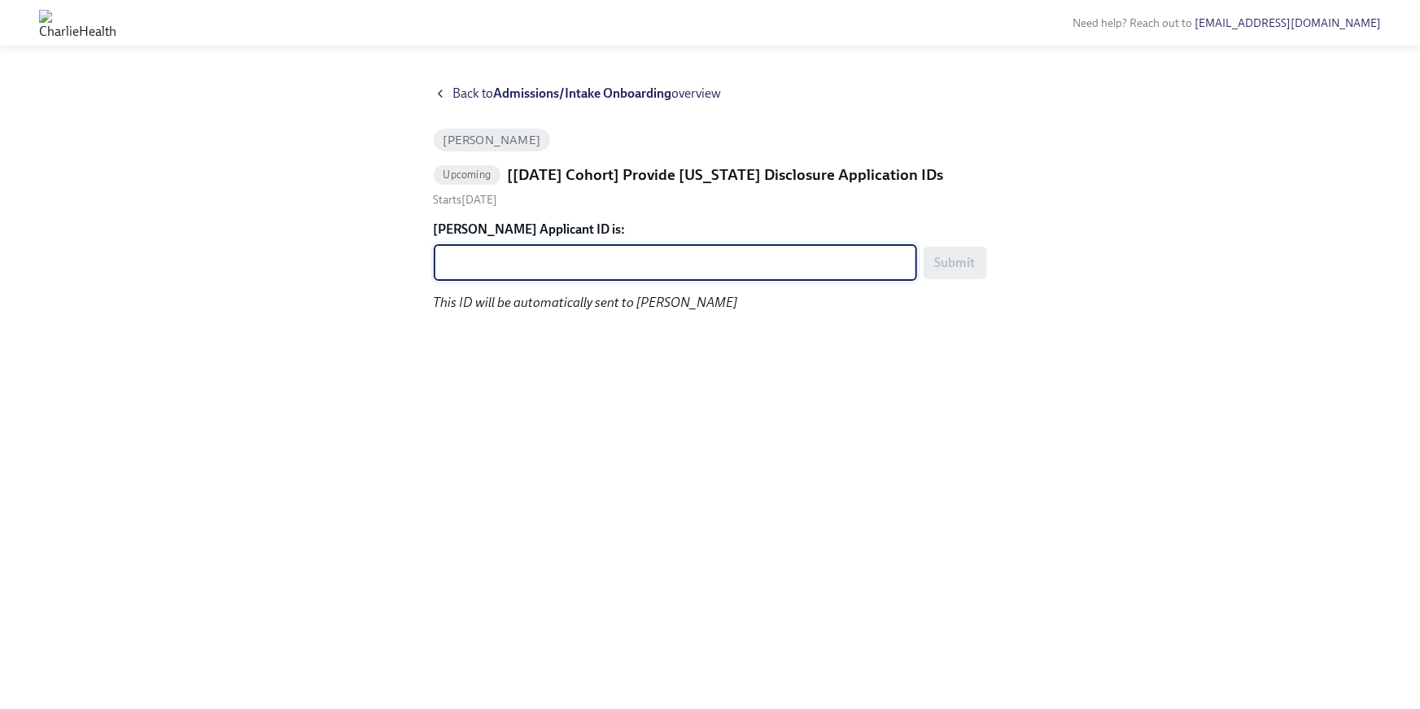
click at [474, 264] on textarea "Sarah Gibbon's Applicant ID is:" at bounding box center [676, 263] width 464 height 20
paste textarea "1252352"
type textarea "1252352"
click at [962, 269] on span "Submit" at bounding box center [955, 263] width 41 height 16
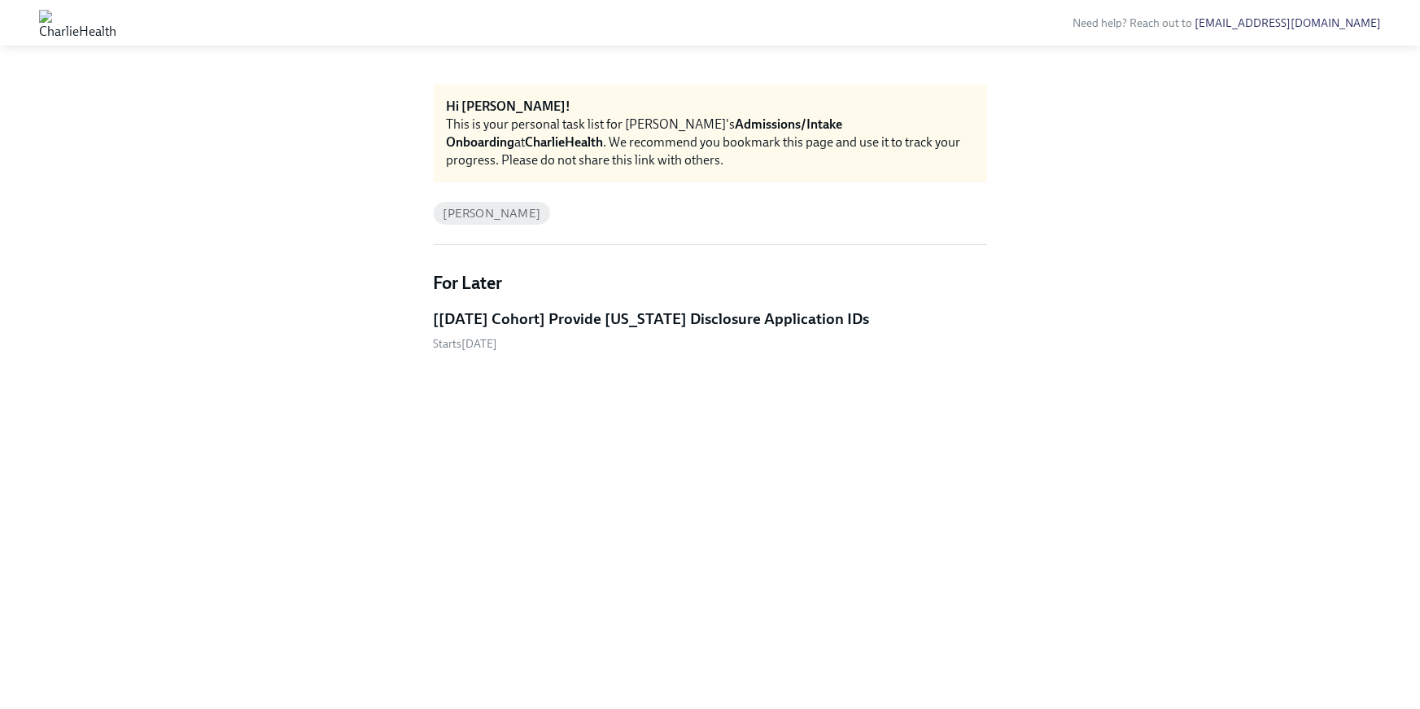
click at [612, 330] on link "[[DATE] Cohort] Provide [US_STATE] Disclosure Application IDs Starts [DATE]" at bounding box center [710, 329] width 553 height 43
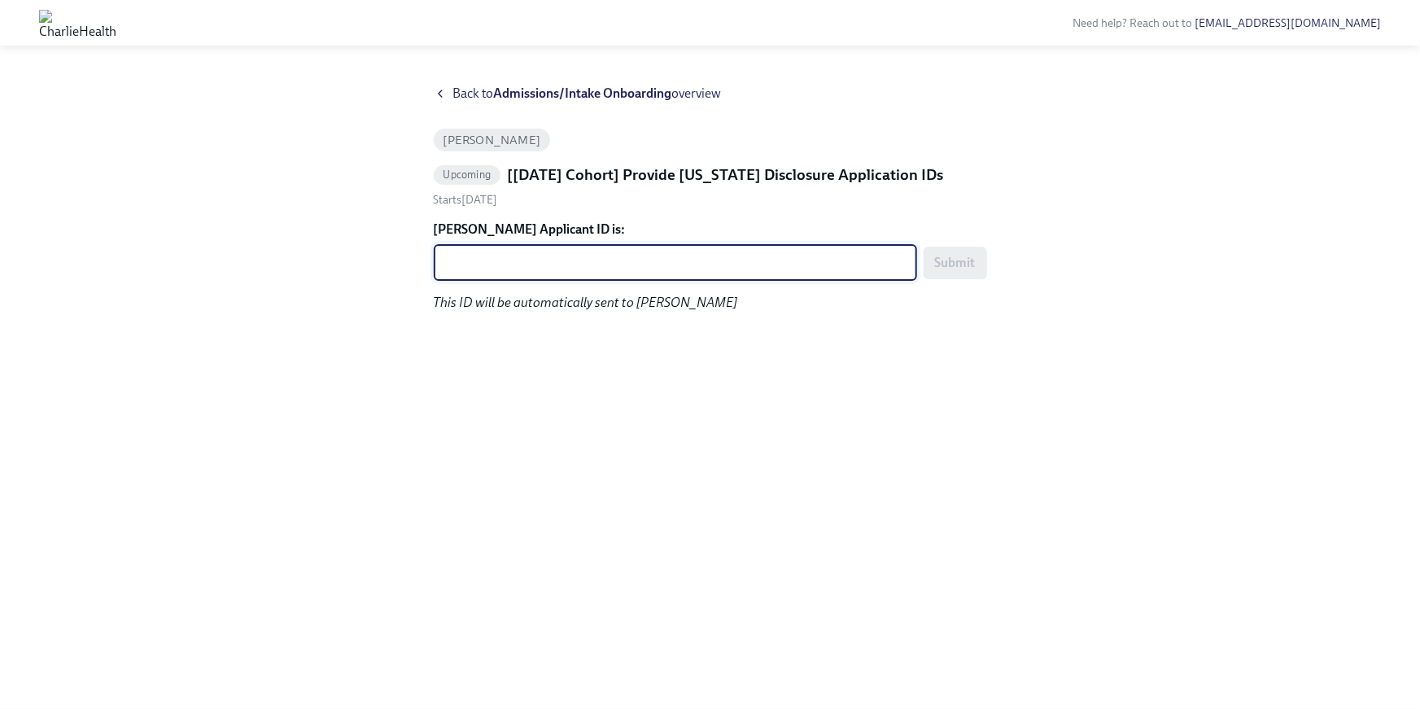
click at [558, 269] on textarea "[PERSON_NAME] Applicant ID is:" at bounding box center [676, 263] width 464 height 20
paste textarea "1252357"
type textarea "1252357"
click at [967, 268] on span "Submit" at bounding box center [955, 263] width 41 height 16
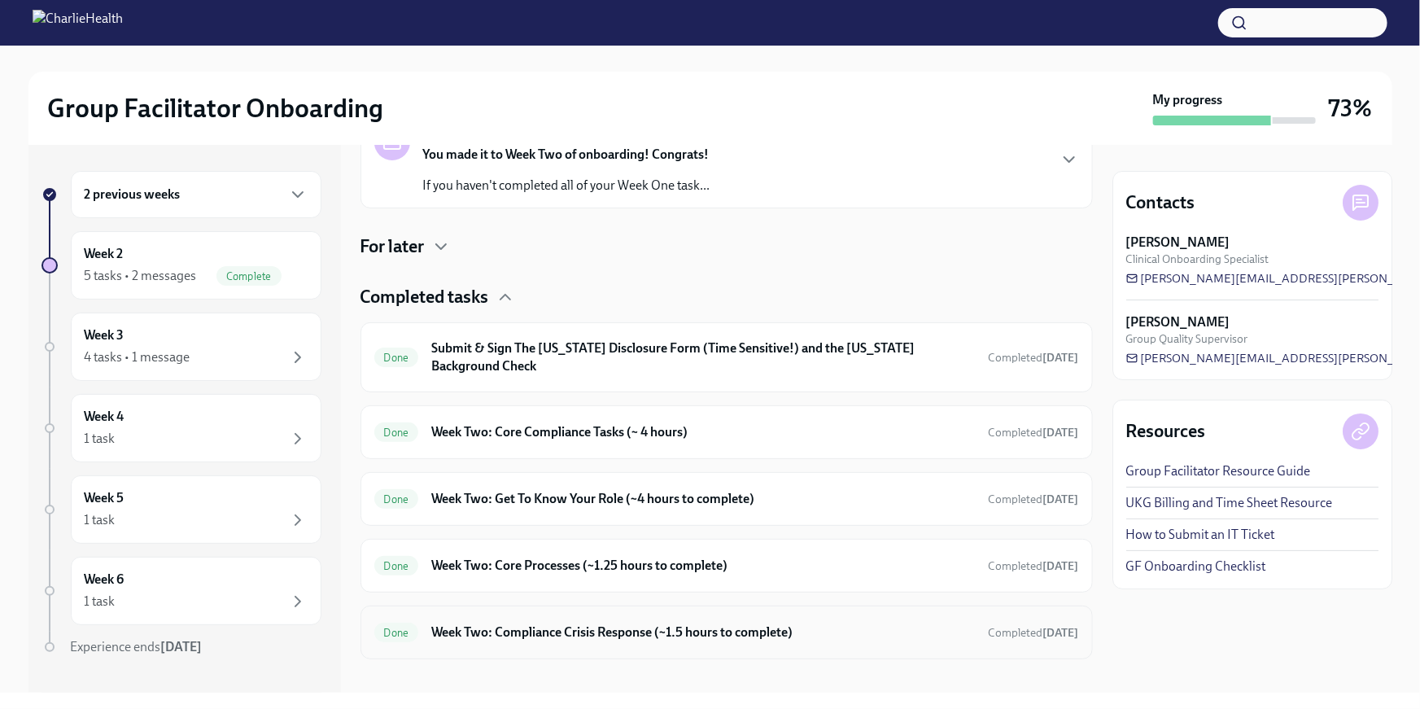
scroll to position [320, 0]
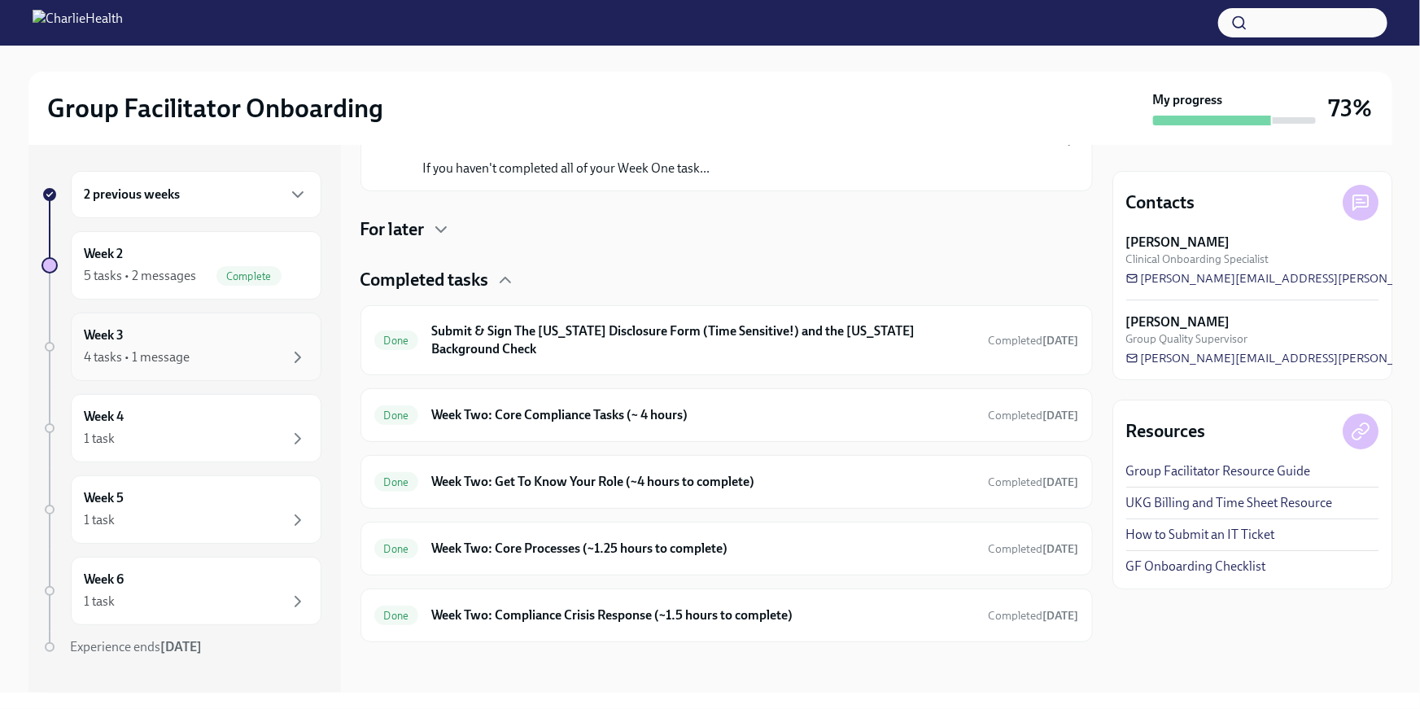
click at [212, 356] on div "4 tasks • 1 message" at bounding box center [196, 357] width 223 height 20
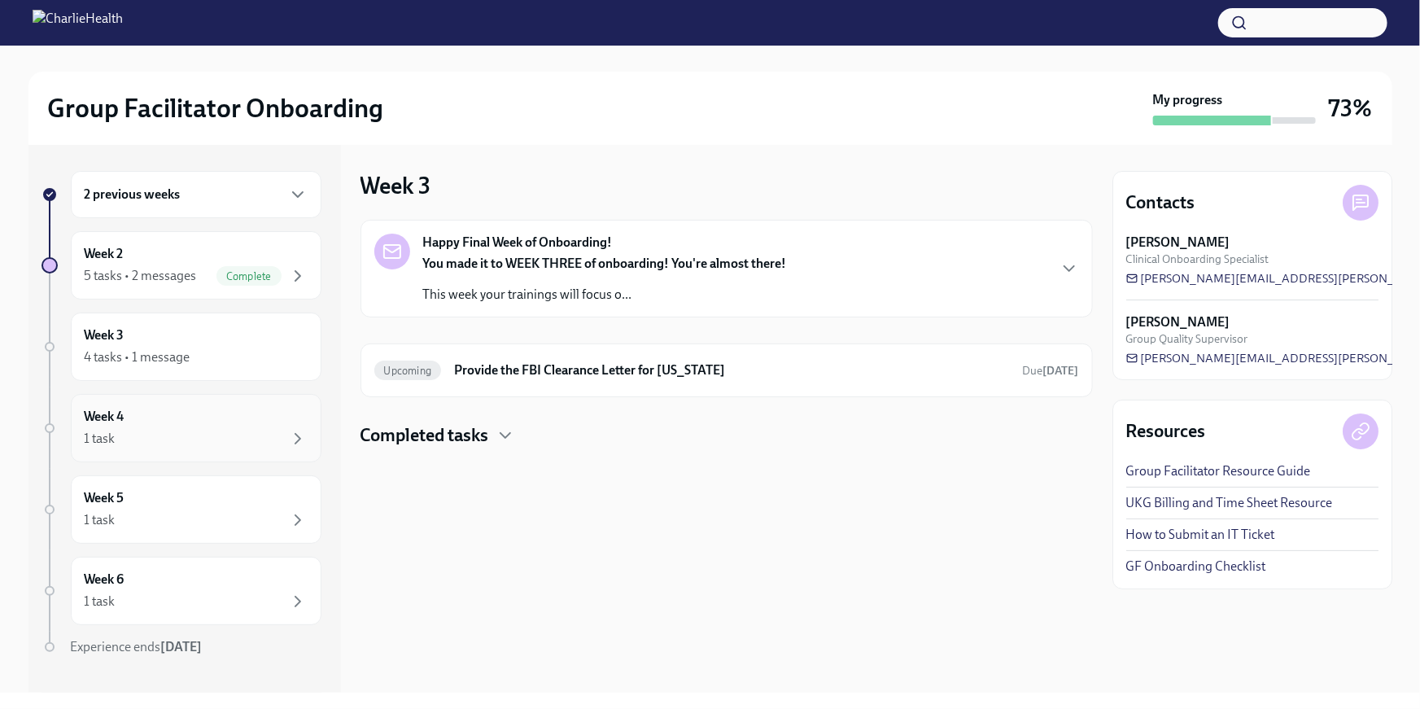
click at [197, 431] on div "1 task" at bounding box center [196, 439] width 223 height 20
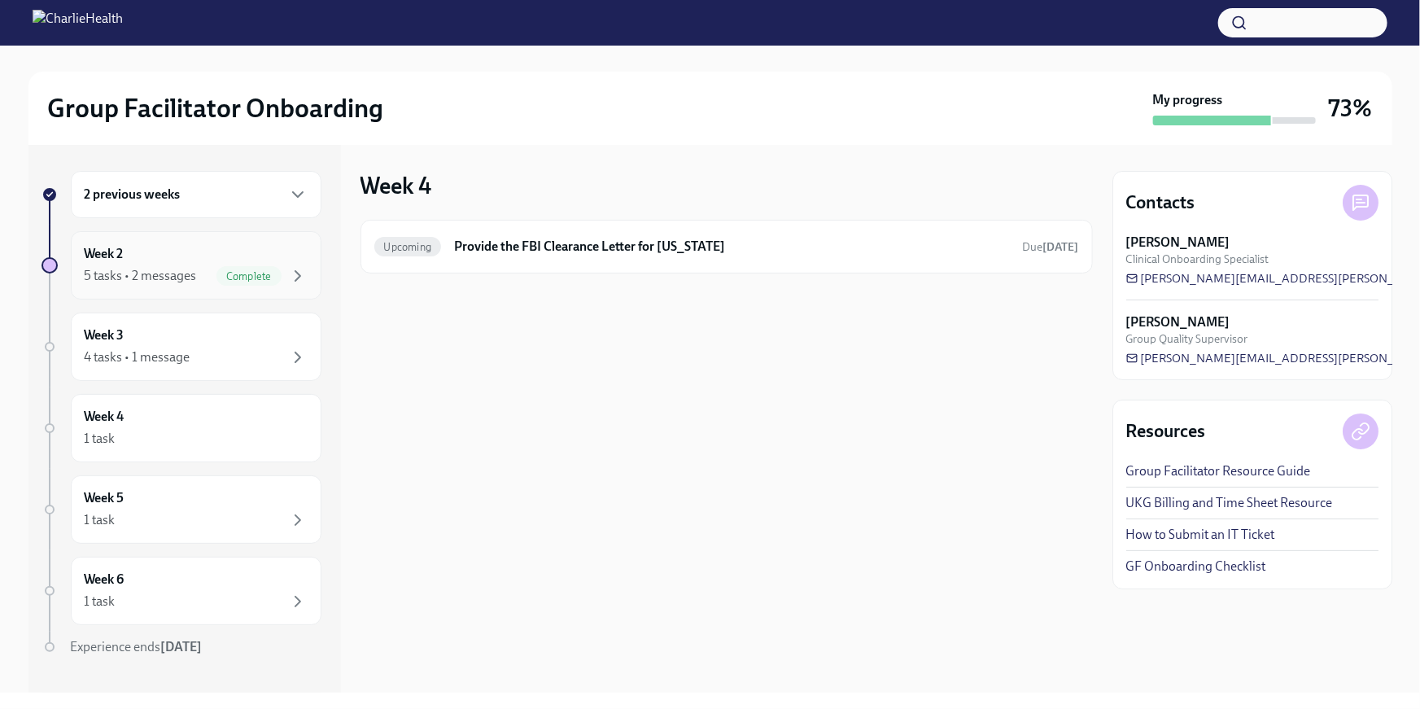
click at [145, 291] on div "Week 2 5 tasks • 2 messages Complete" at bounding box center [196, 265] width 251 height 68
